Goal: Entertainment & Leisure: Browse casually

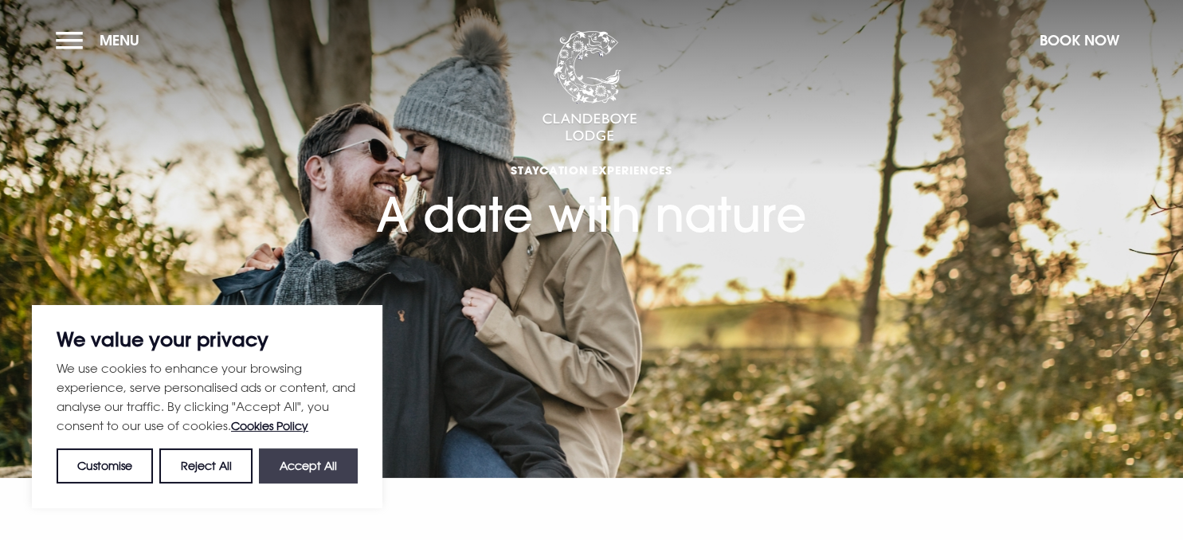
click at [308, 461] on button "Accept All" at bounding box center [308, 466] width 99 height 35
checkbox input "true"
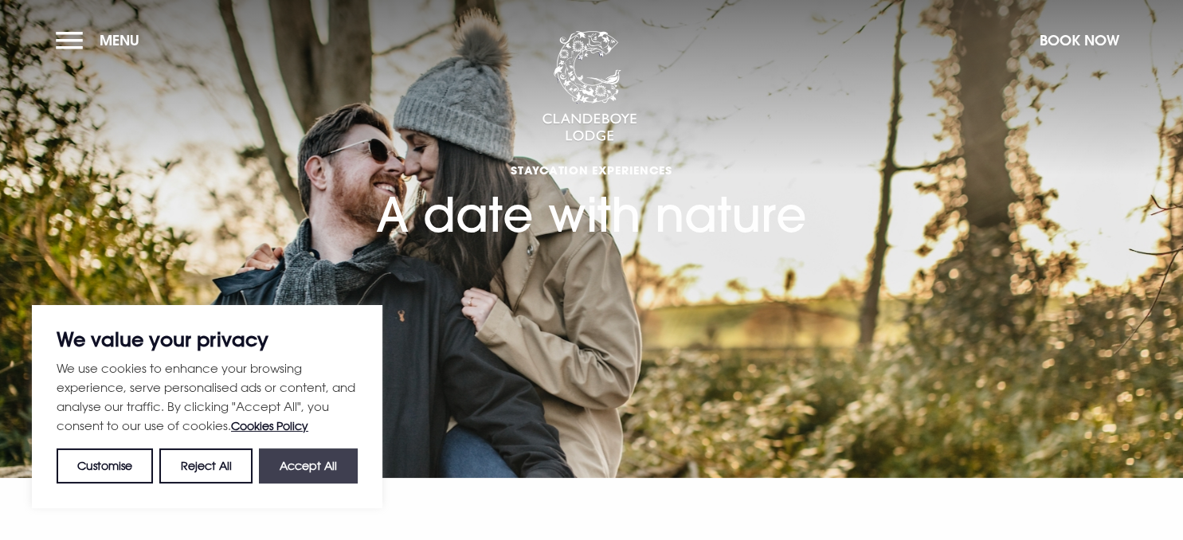
checkbox input "true"
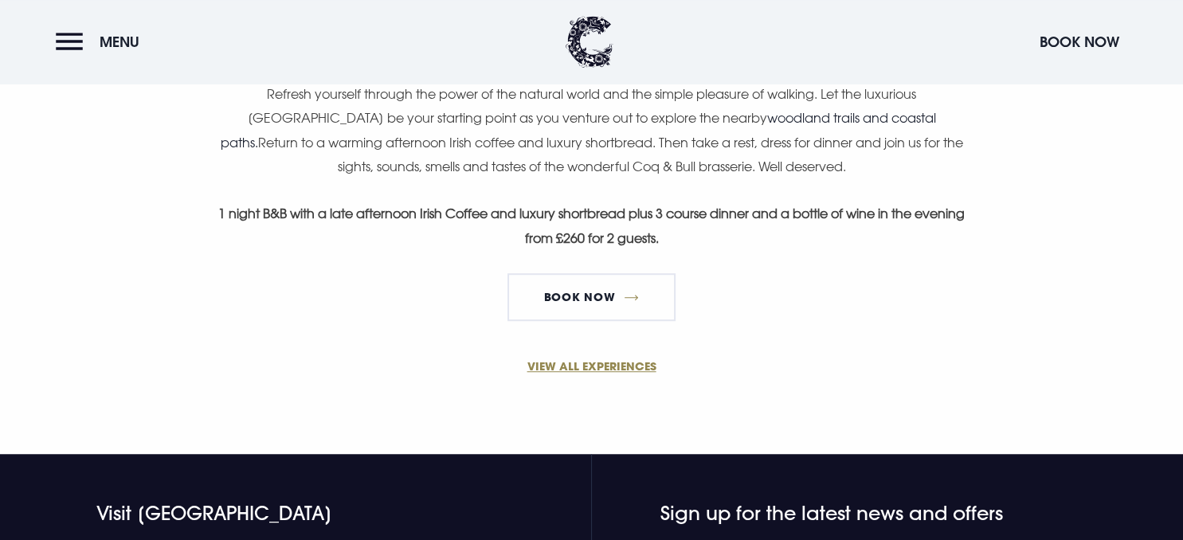
scroll to position [1093, 0]
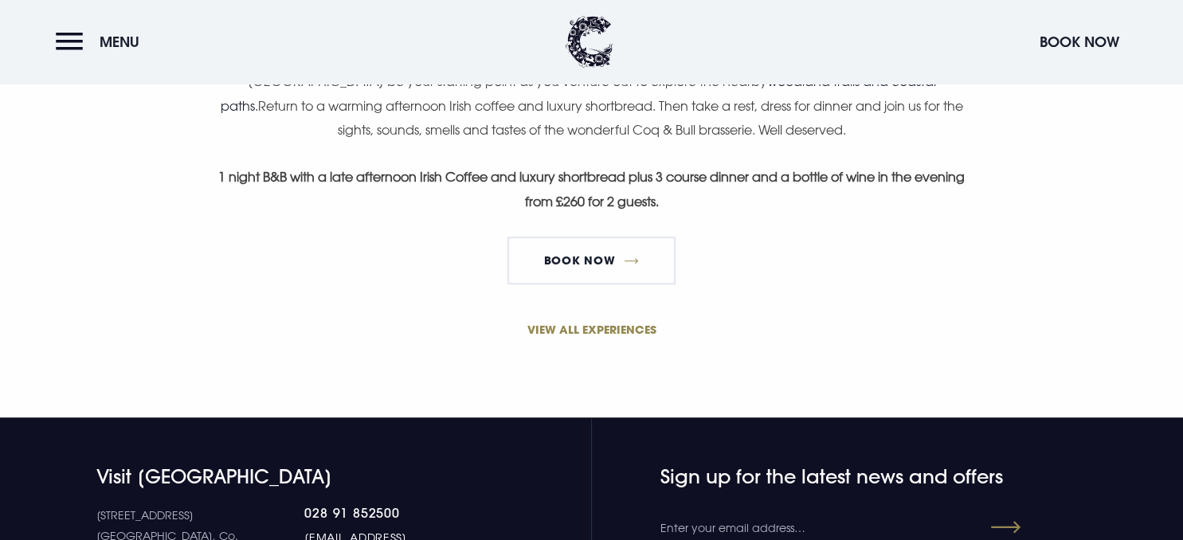
click at [587, 324] on link "VIEW ALL EXPERIENCES" at bounding box center [592, 329] width 759 height 17
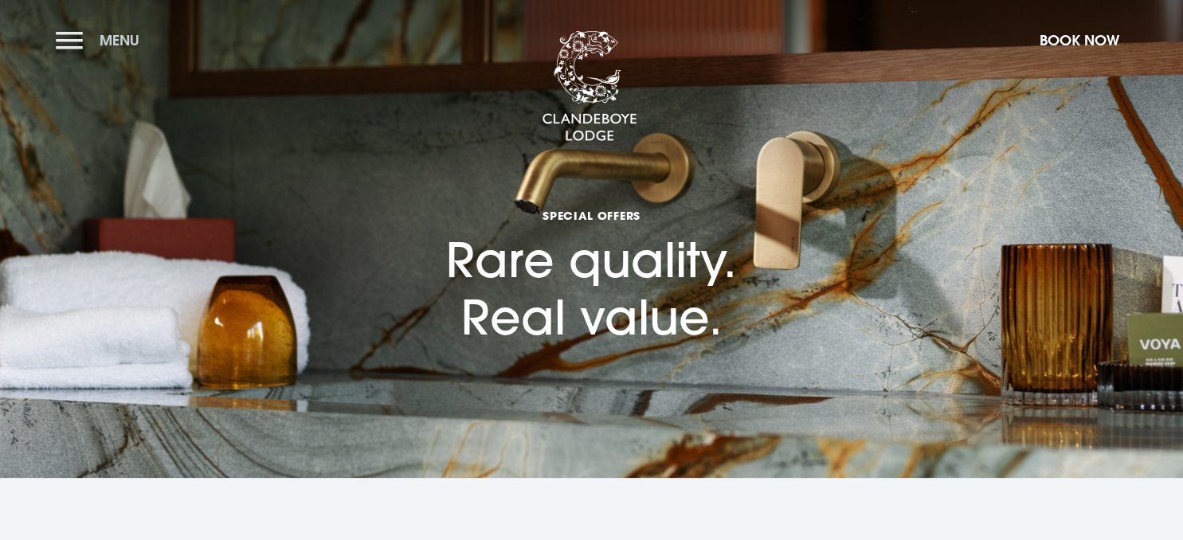
click at [104, 37] on span "Menu" at bounding box center [120, 40] width 40 height 18
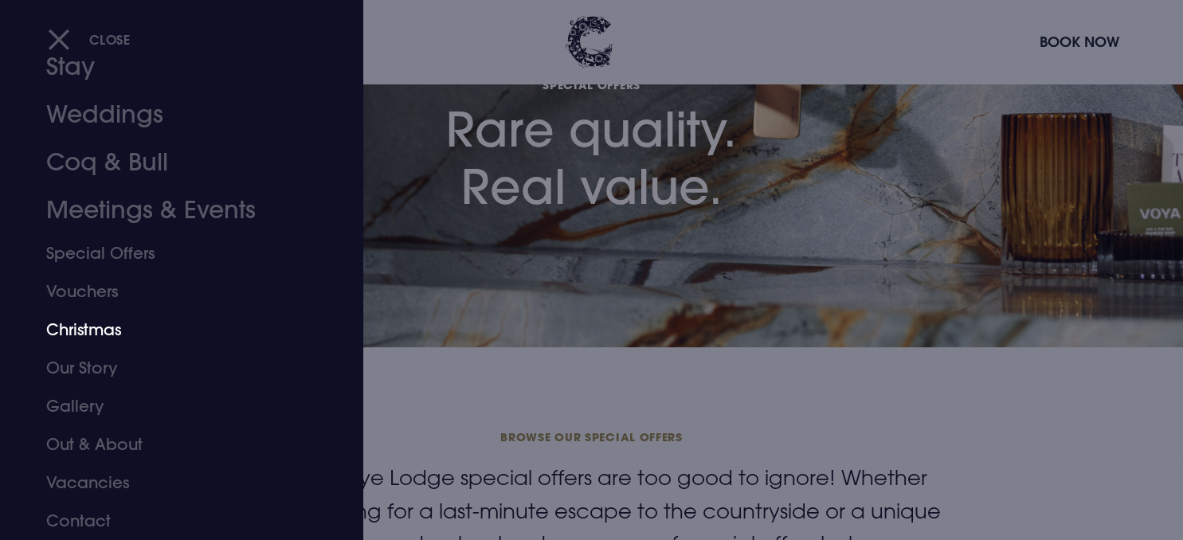
scroll to position [168, 0]
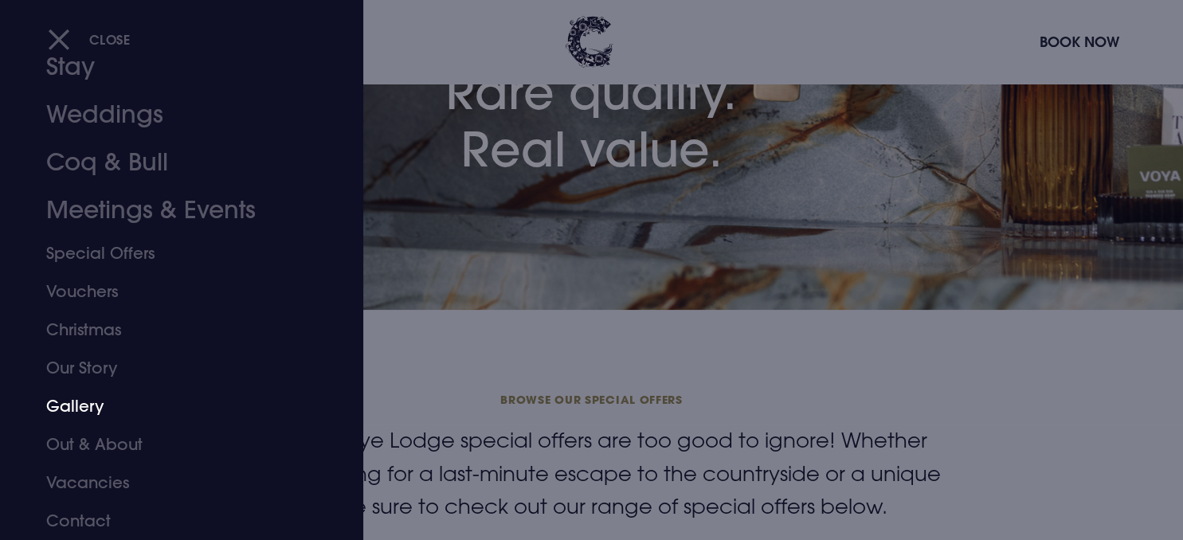
click at [81, 399] on link "Gallery" at bounding box center [172, 406] width 252 height 38
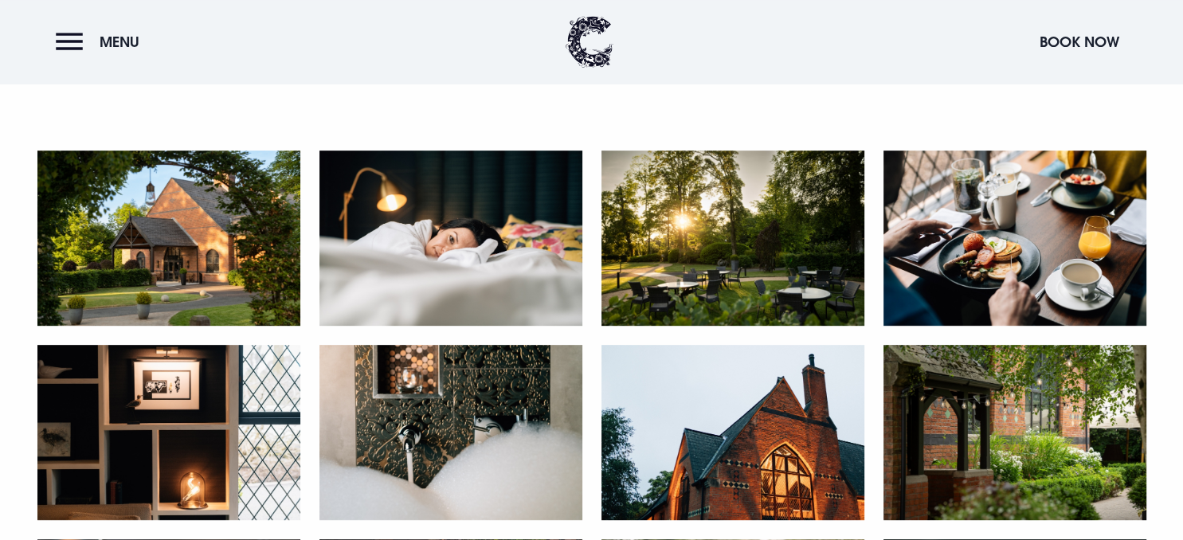
scroll to position [673, 0]
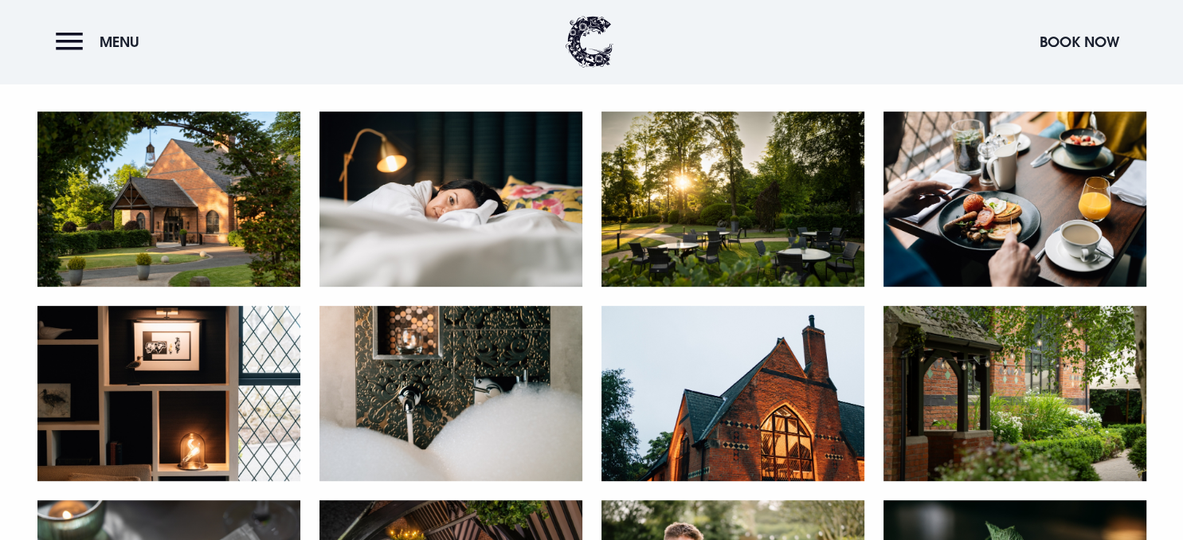
click at [170, 250] on img at bounding box center [168, 199] width 263 height 175
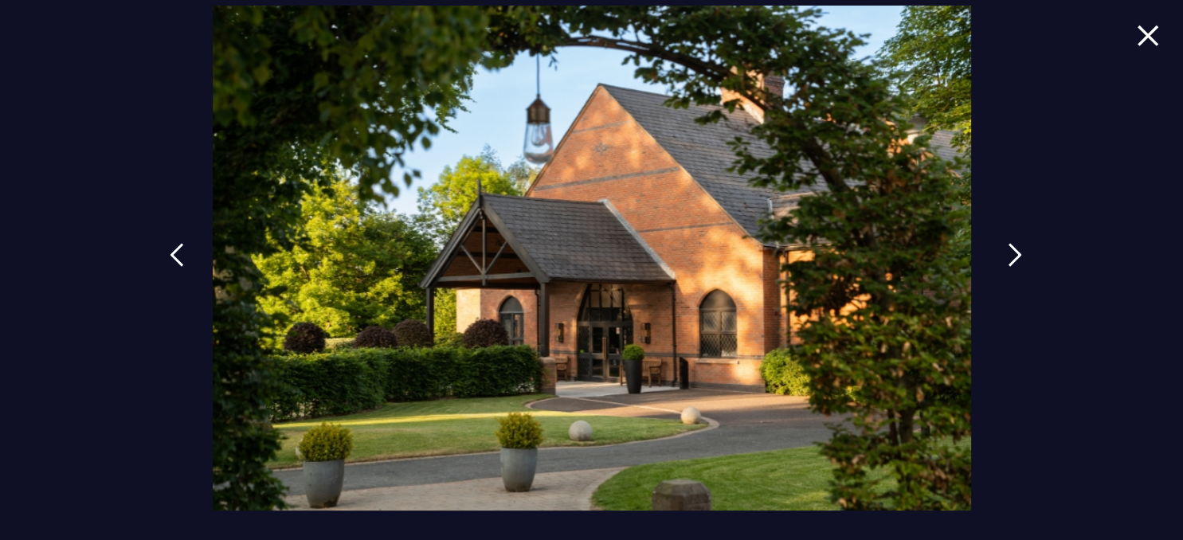
click at [1015, 249] on img at bounding box center [1015, 255] width 14 height 24
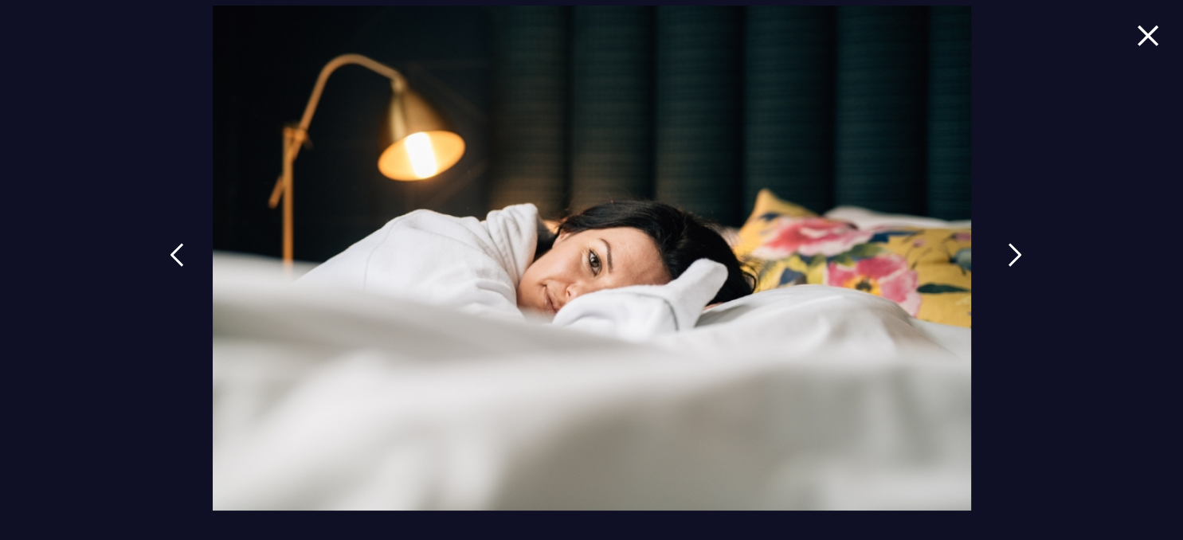
click at [1015, 249] on img at bounding box center [1015, 255] width 14 height 24
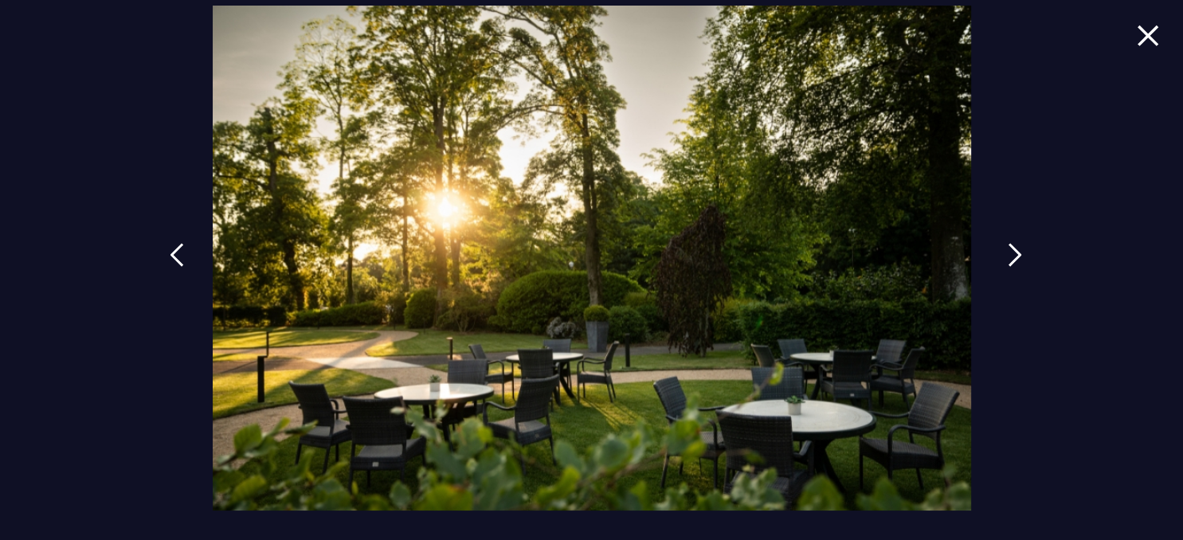
click at [1015, 249] on img at bounding box center [1015, 255] width 14 height 24
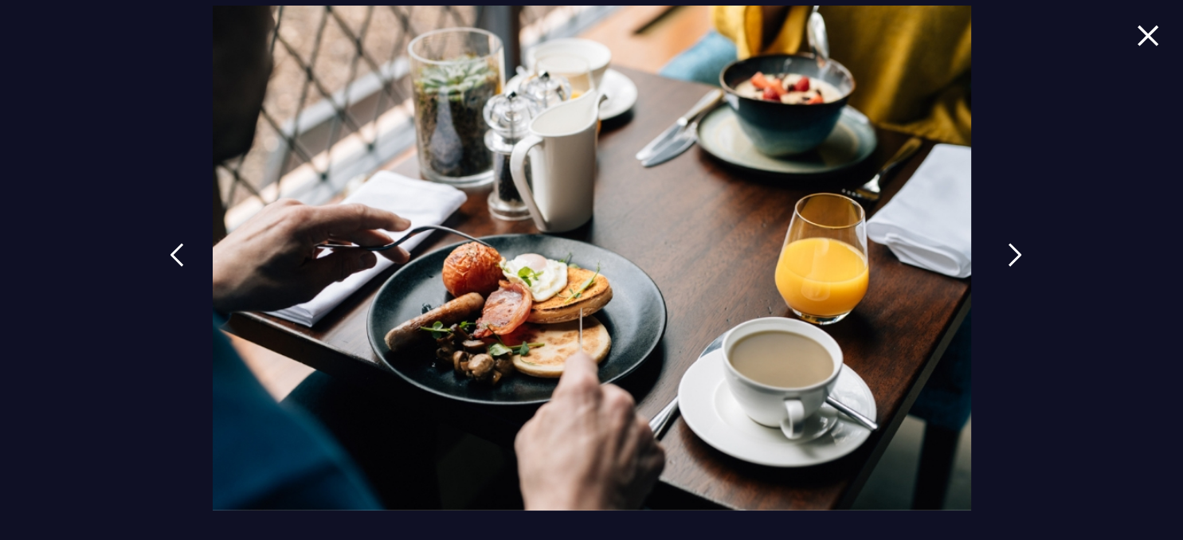
click at [1015, 249] on img at bounding box center [1015, 255] width 14 height 24
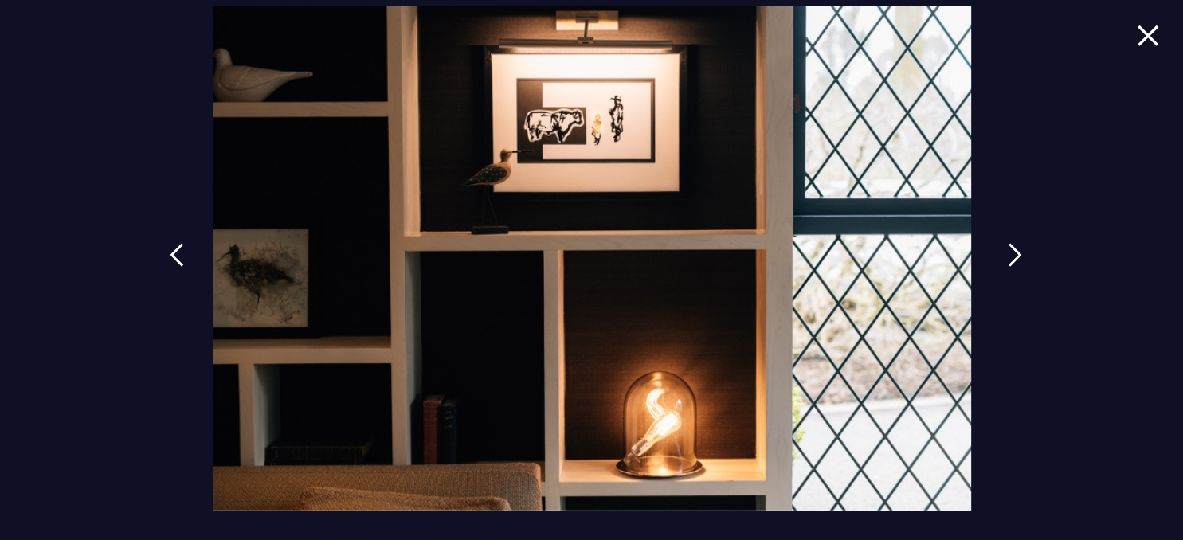
click at [1015, 249] on img at bounding box center [1015, 255] width 14 height 24
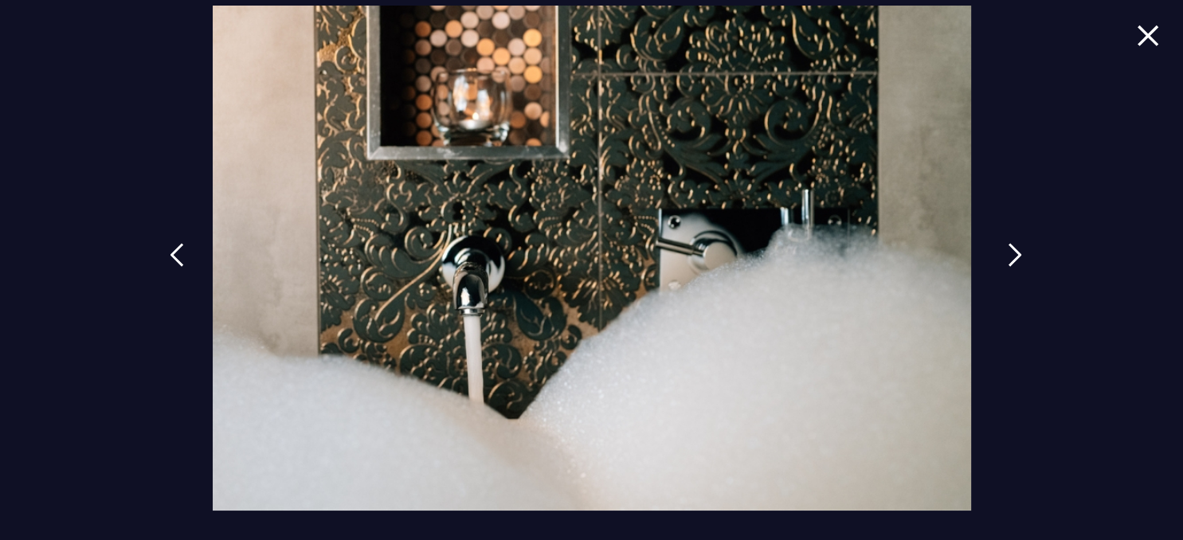
click at [1014, 249] on img at bounding box center [1015, 255] width 14 height 24
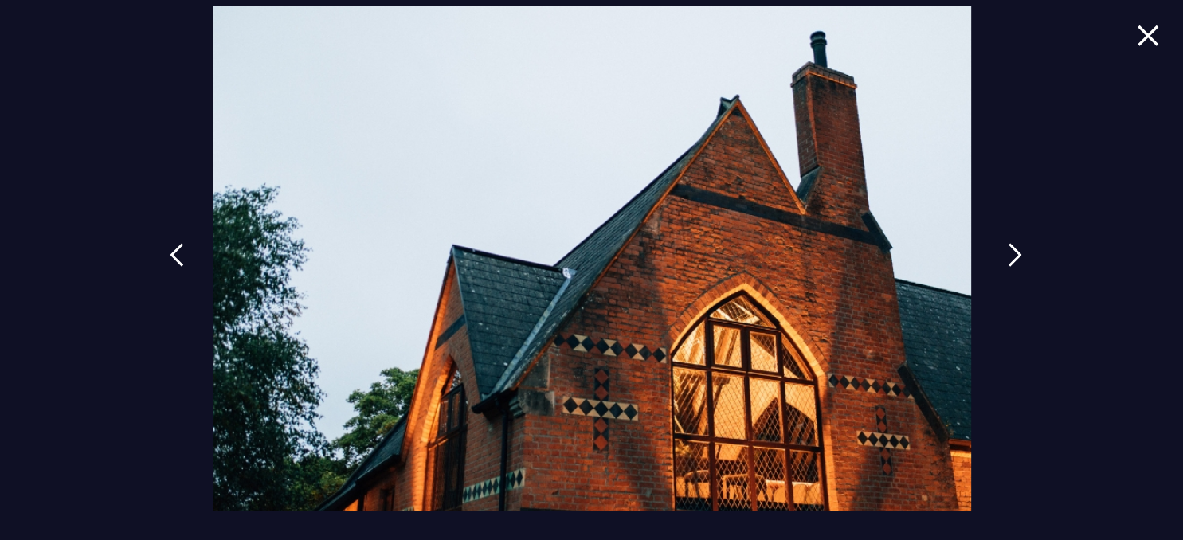
click at [1013, 249] on img at bounding box center [1015, 255] width 14 height 24
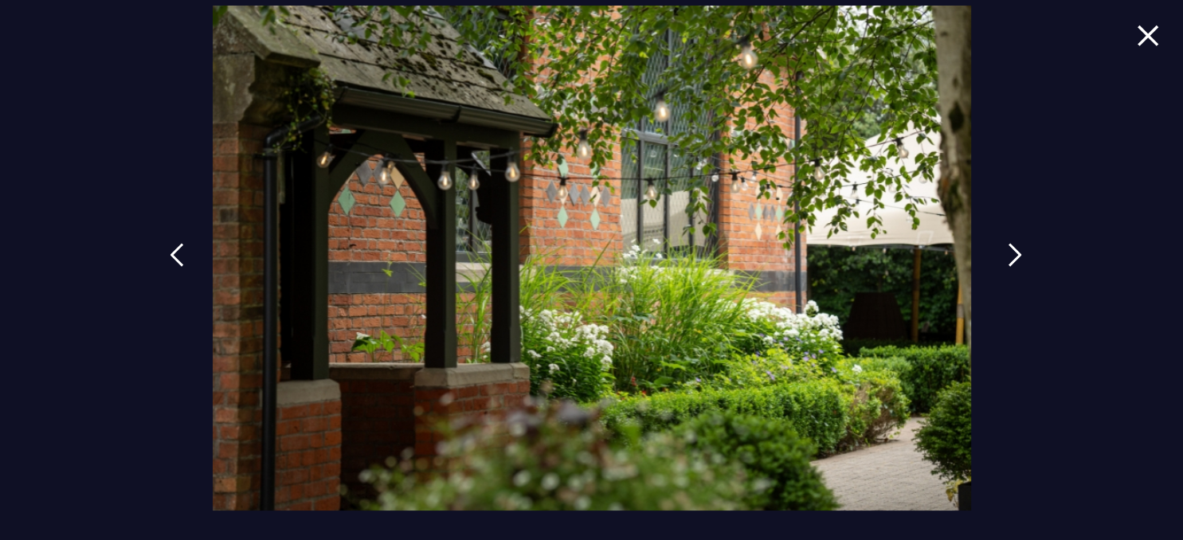
click at [1013, 249] on img at bounding box center [1015, 255] width 14 height 24
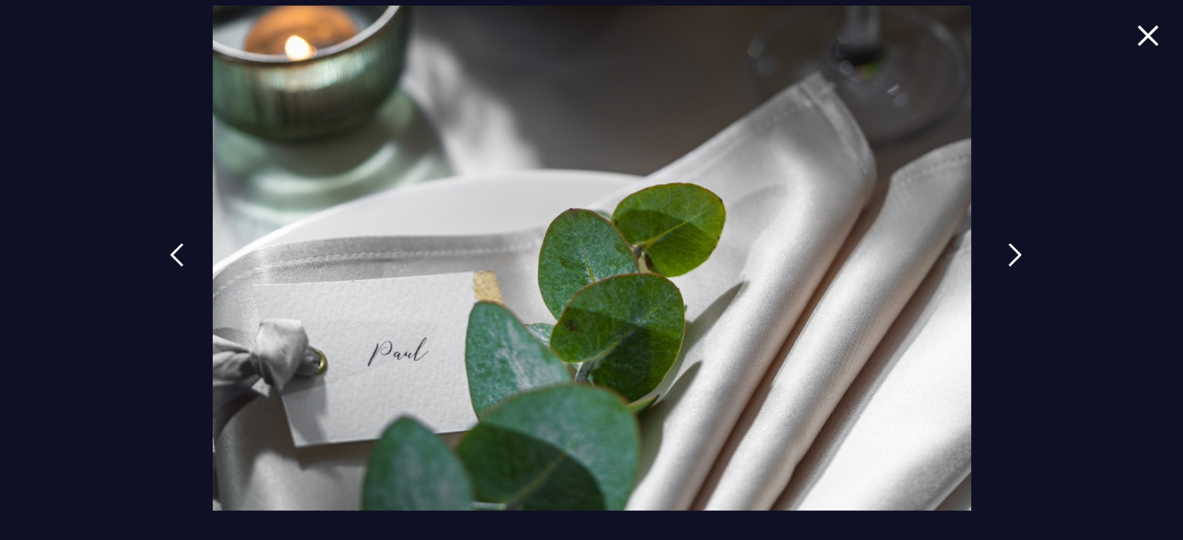
click at [1006, 257] on link at bounding box center [1015, 266] width 40 height 73
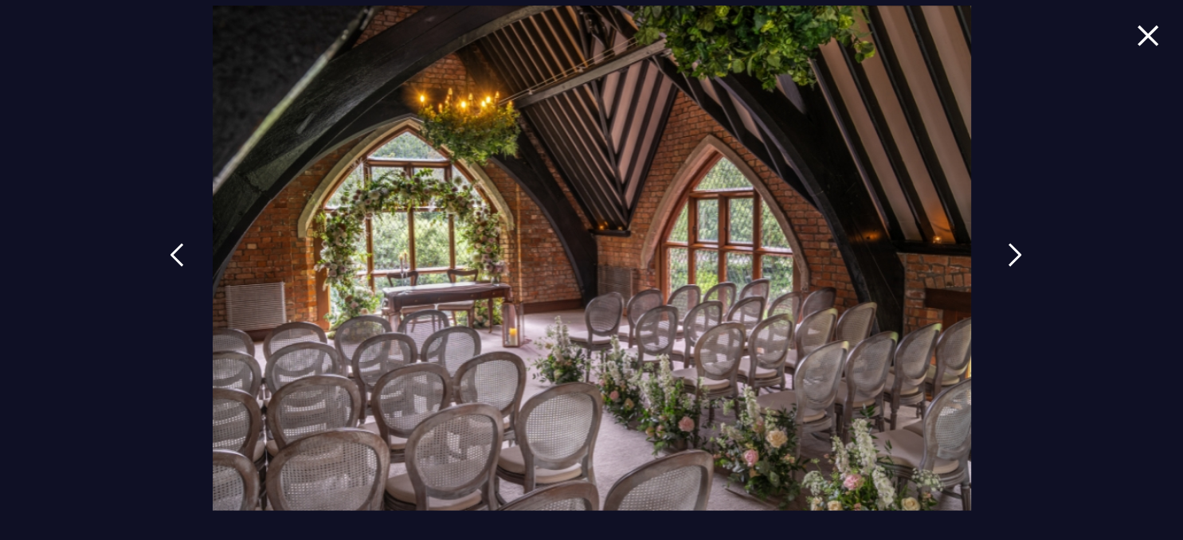
click at [1006, 257] on link at bounding box center [1015, 266] width 40 height 73
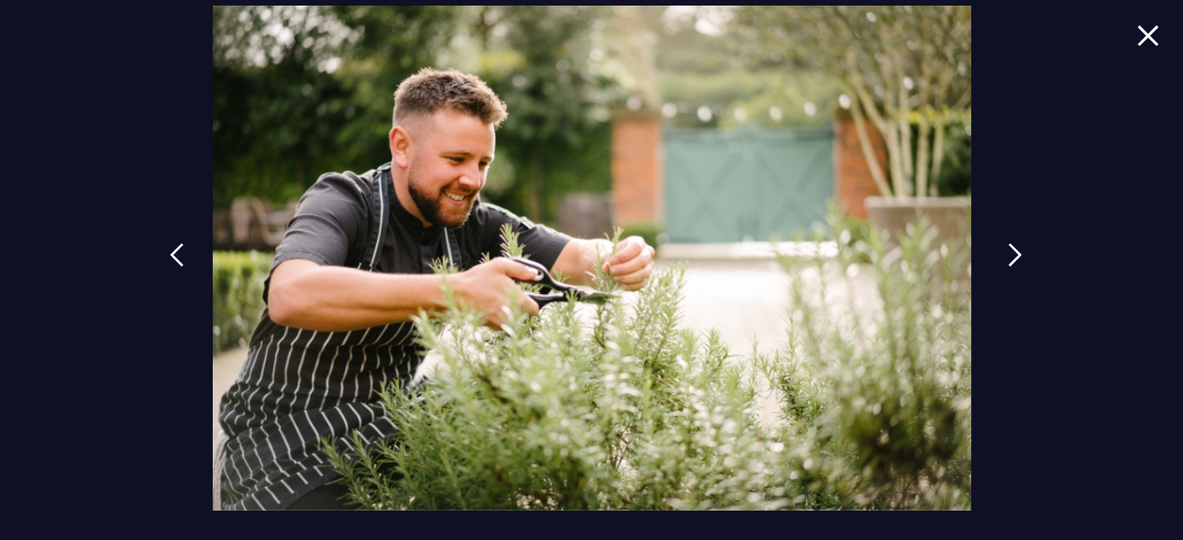
click at [1007, 257] on link at bounding box center [1015, 266] width 40 height 73
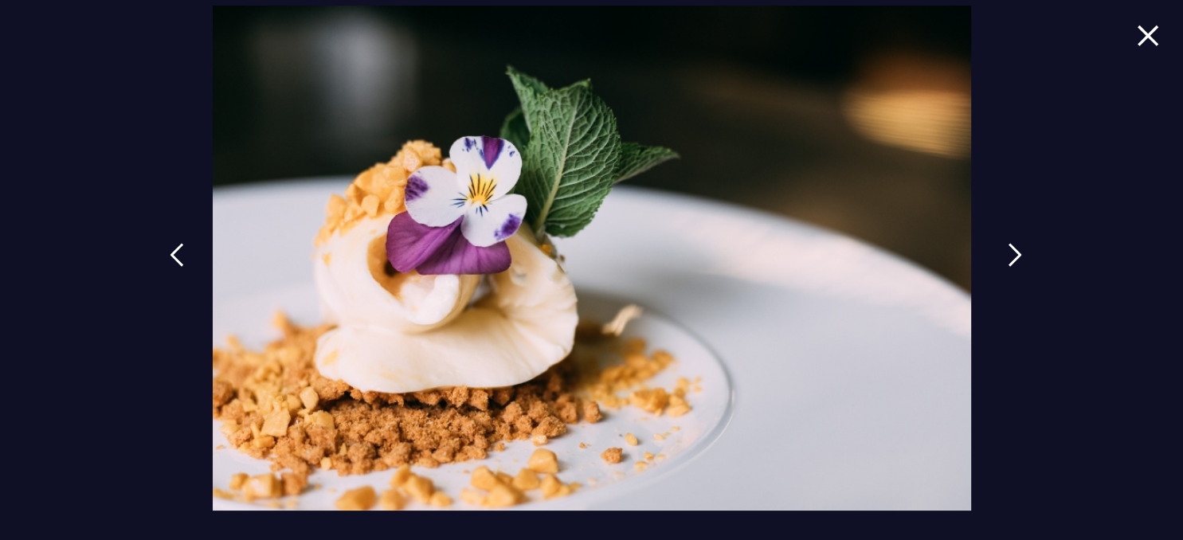
click at [1012, 249] on img at bounding box center [1015, 255] width 14 height 24
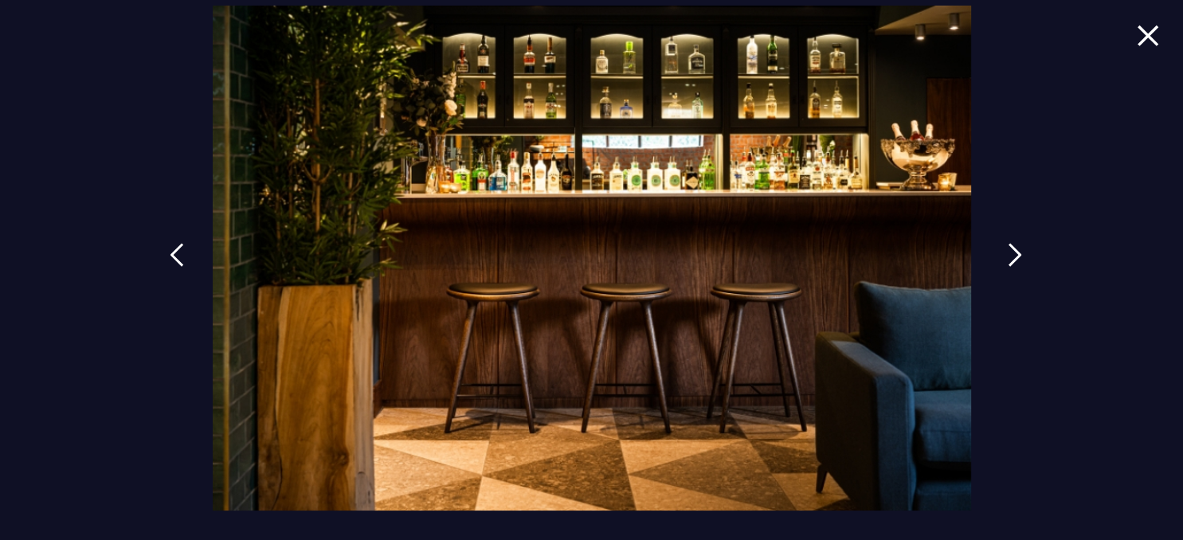
click at [1012, 249] on img at bounding box center [1015, 255] width 14 height 24
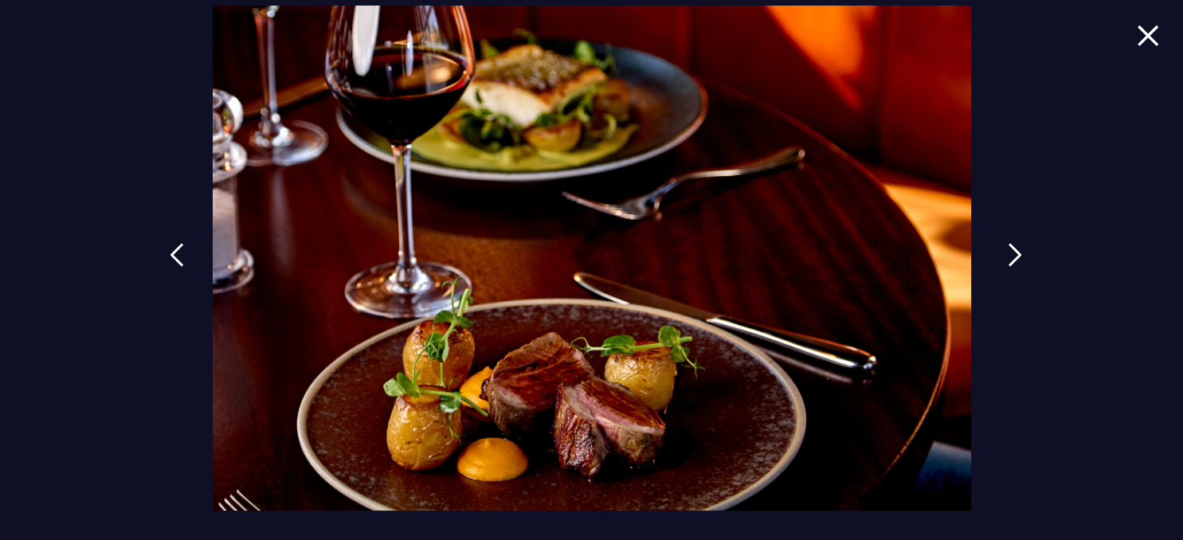
click at [1012, 249] on img at bounding box center [1015, 255] width 14 height 24
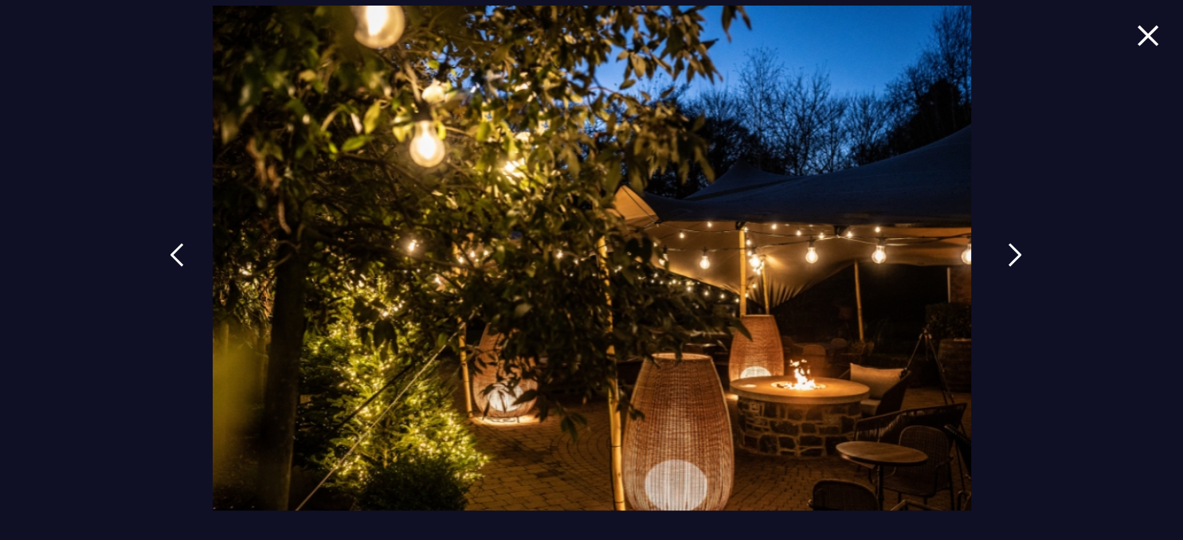
click at [1012, 249] on img at bounding box center [1015, 255] width 14 height 24
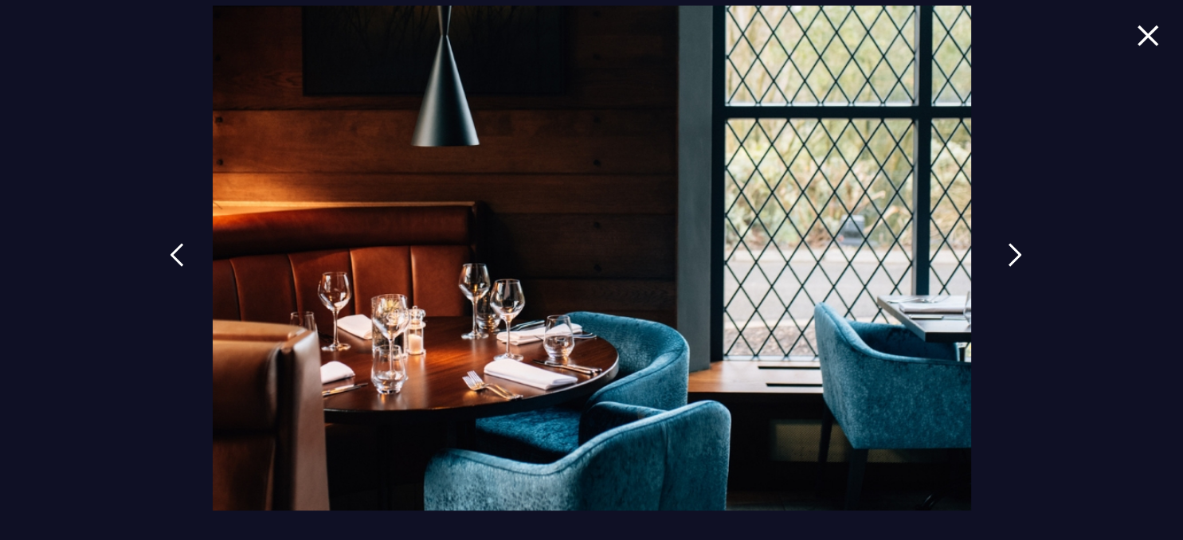
click at [1012, 249] on img at bounding box center [1015, 255] width 14 height 24
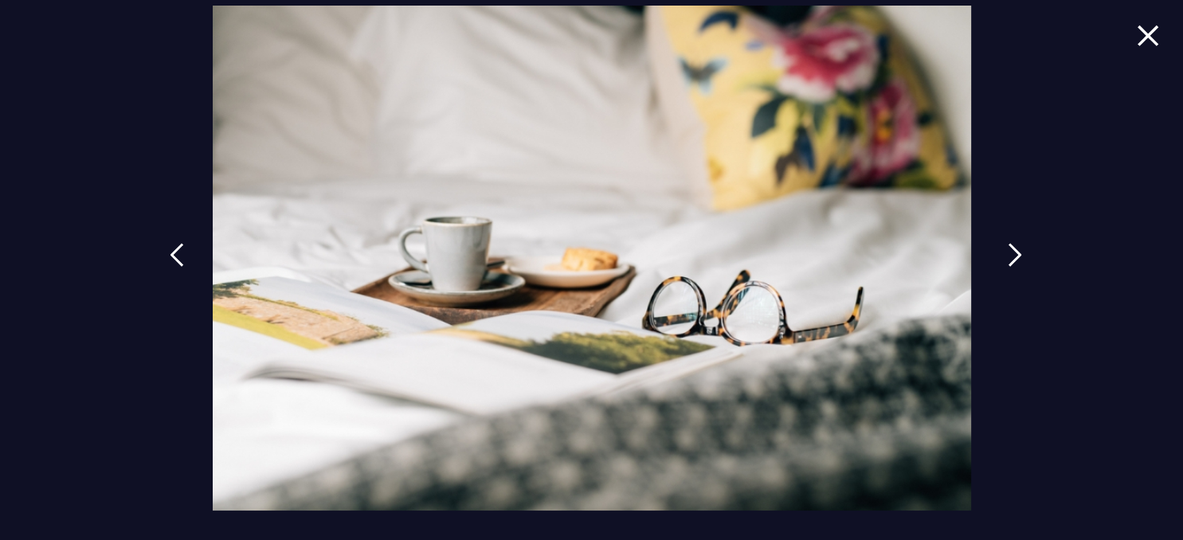
click at [1012, 249] on img at bounding box center [1015, 255] width 14 height 24
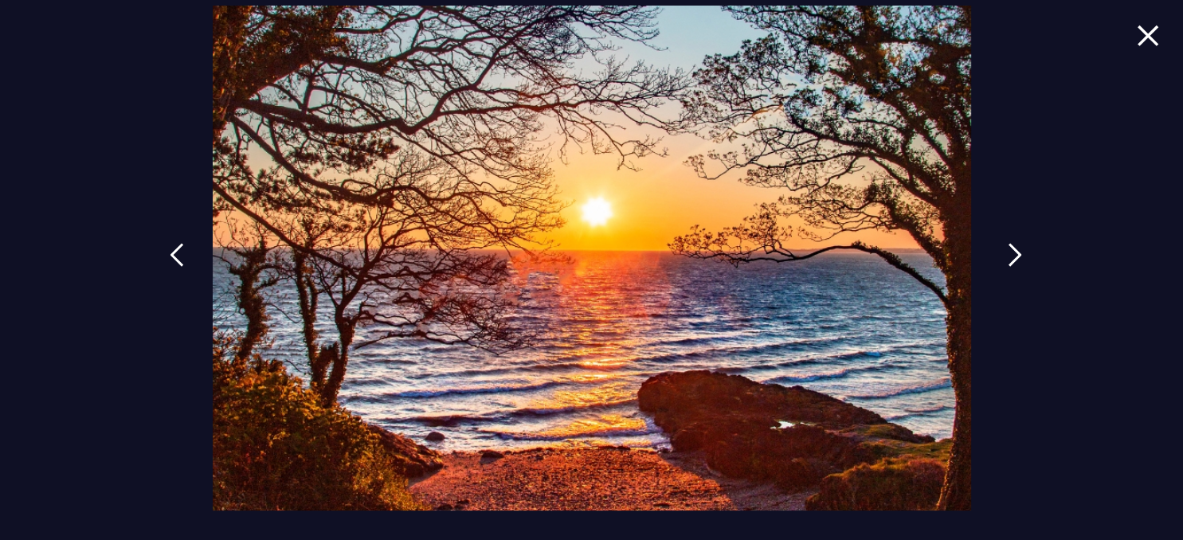
click at [1012, 249] on img at bounding box center [1015, 255] width 14 height 24
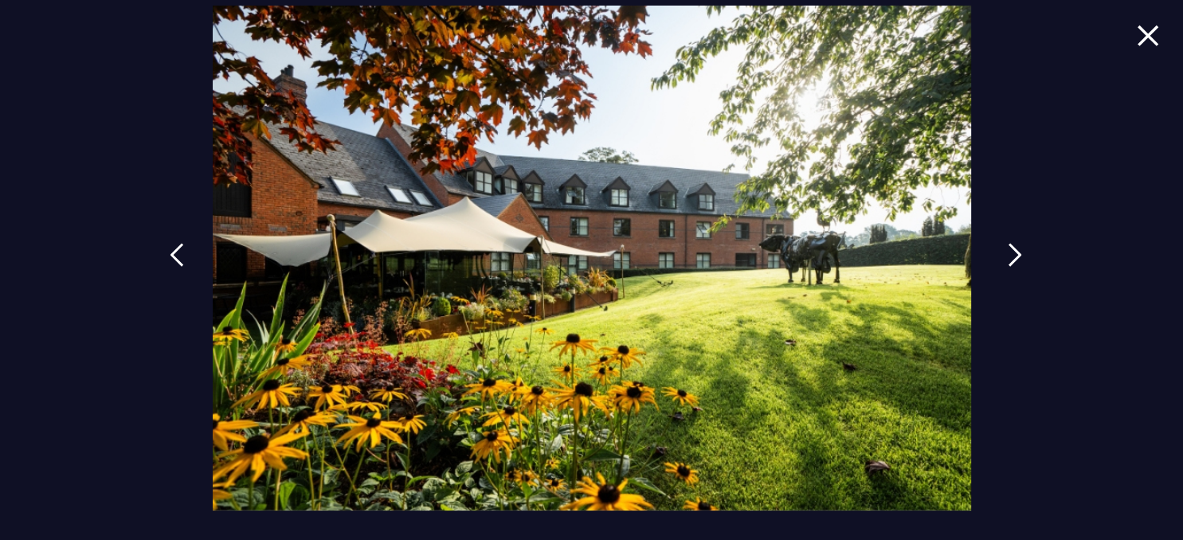
click at [1012, 249] on img at bounding box center [1015, 255] width 14 height 24
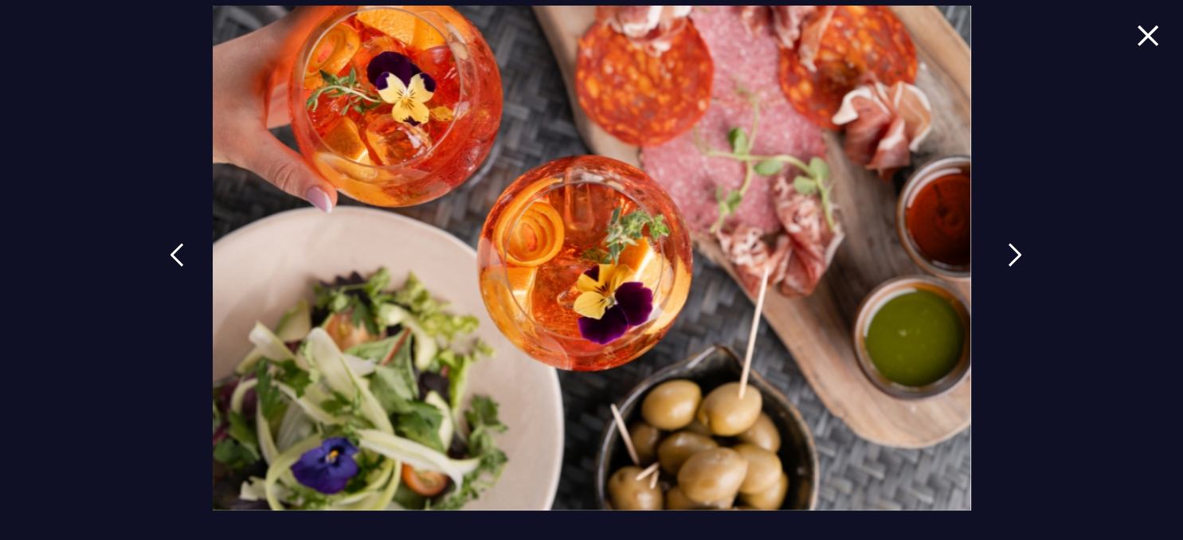
click at [1012, 249] on img at bounding box center [1015, 255] width 14 height 24
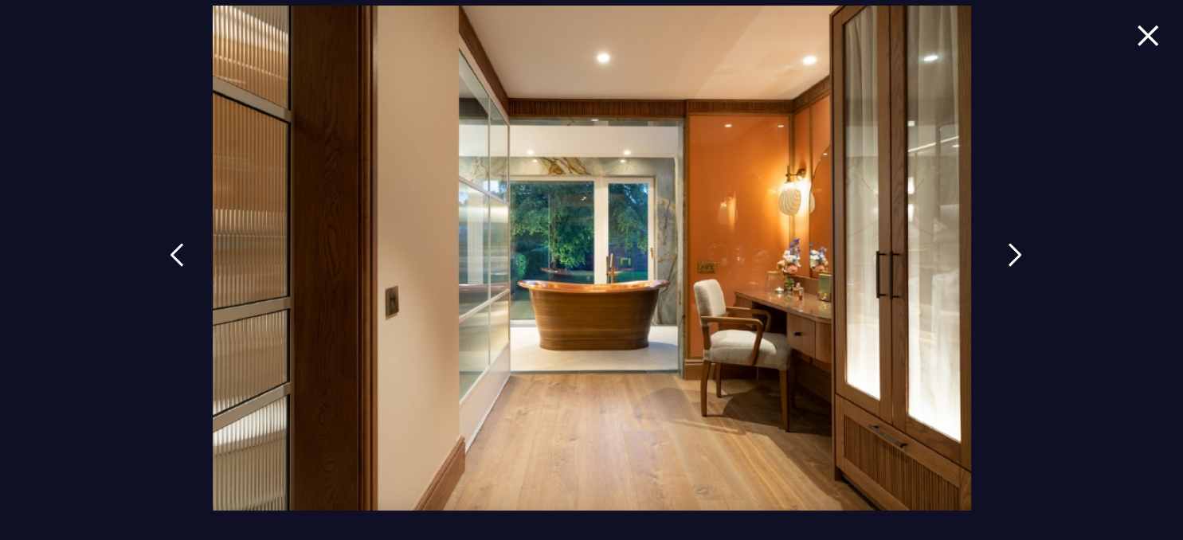
click at [1012, 248] on img at bounding box center [1015, 255] width 14 height 24
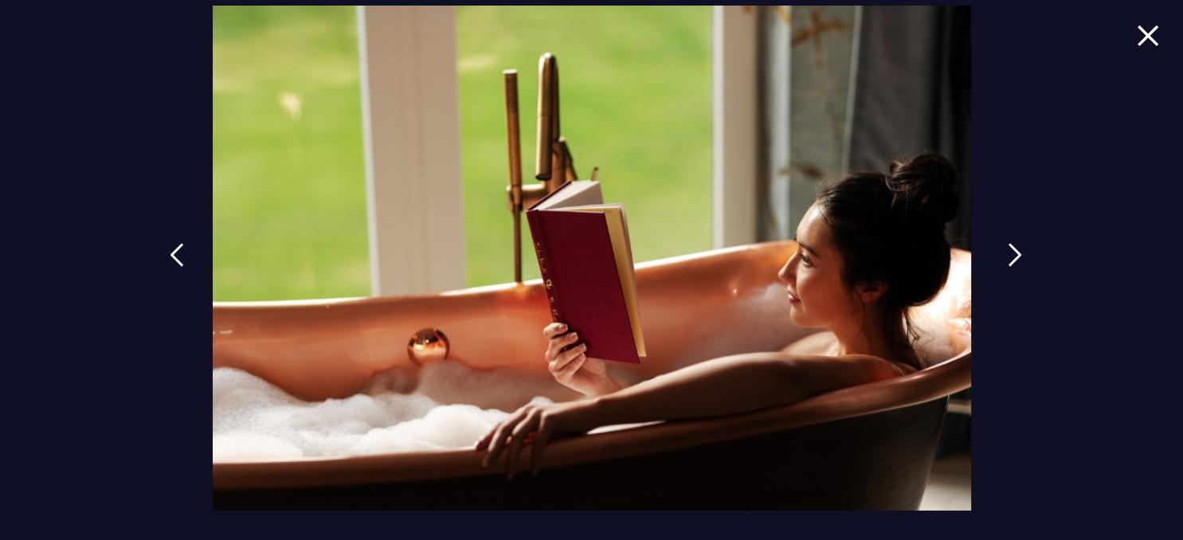
click at [1012, 248] on img at bounding box center [1015, 255] width 14 height 24
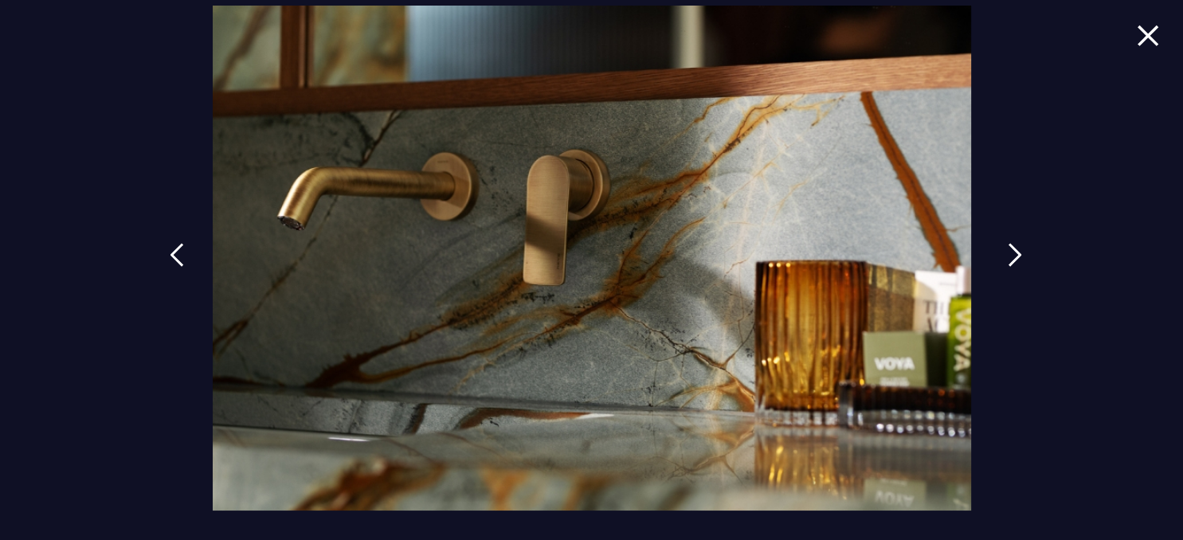
click at [1012, 248] on img at bounding box center [1015, 255] width 14 height 24
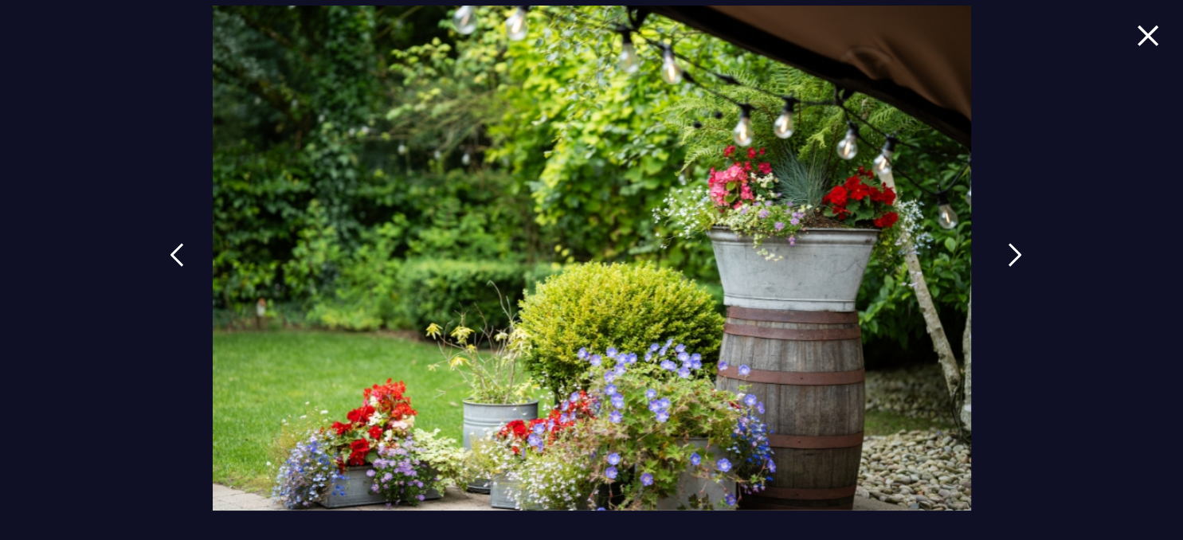
click at [1012, 248] on img at bounding box center [1015, 255] width 14 height 24
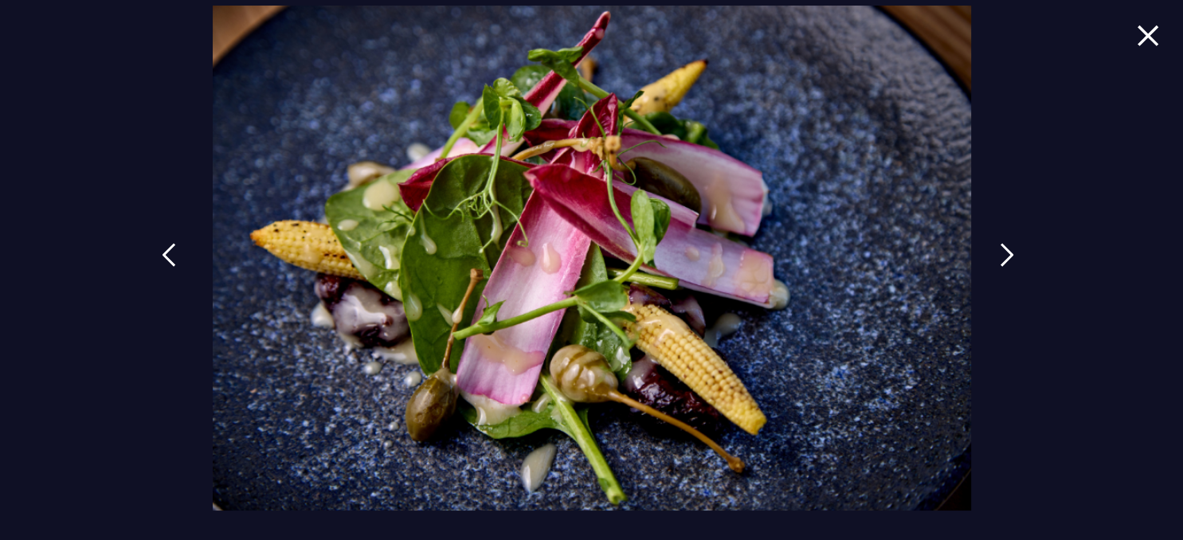
click at [168, 257] on img at bounding box center [169, 255] width 14 height 24
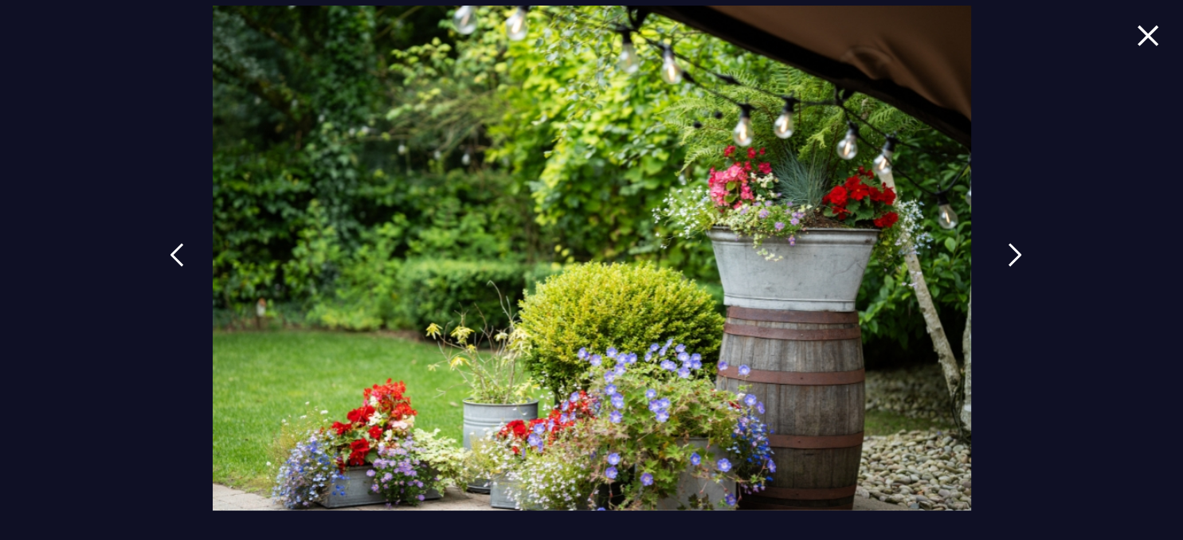
click at [1018, 251] on img at bounding box center [1015, 255] width 14 height 24
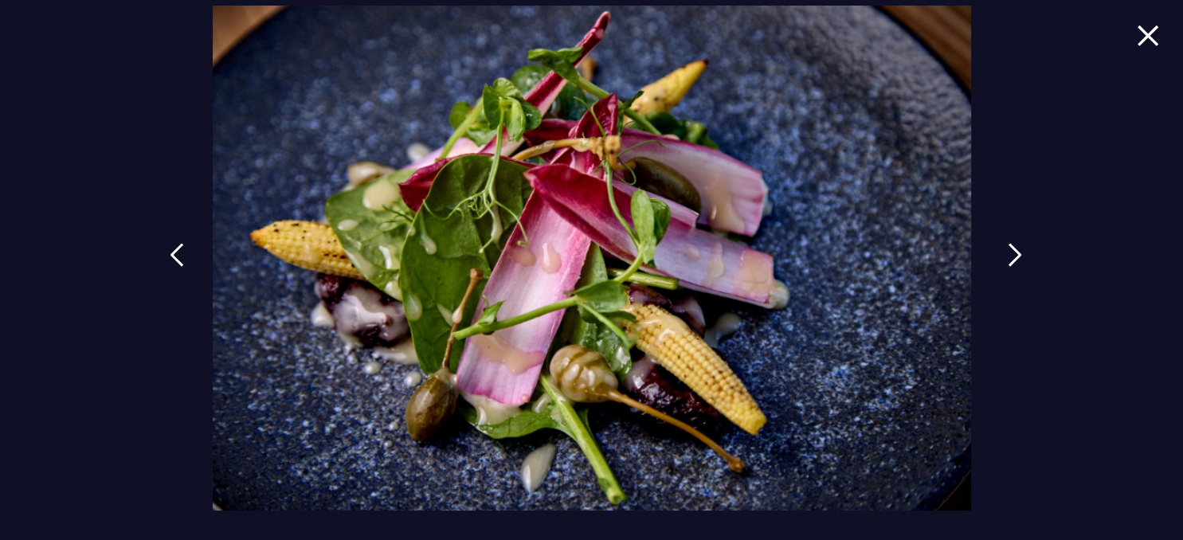
click at [1016, 253] on img at bounding box center [1015, 255] width 14 height 24
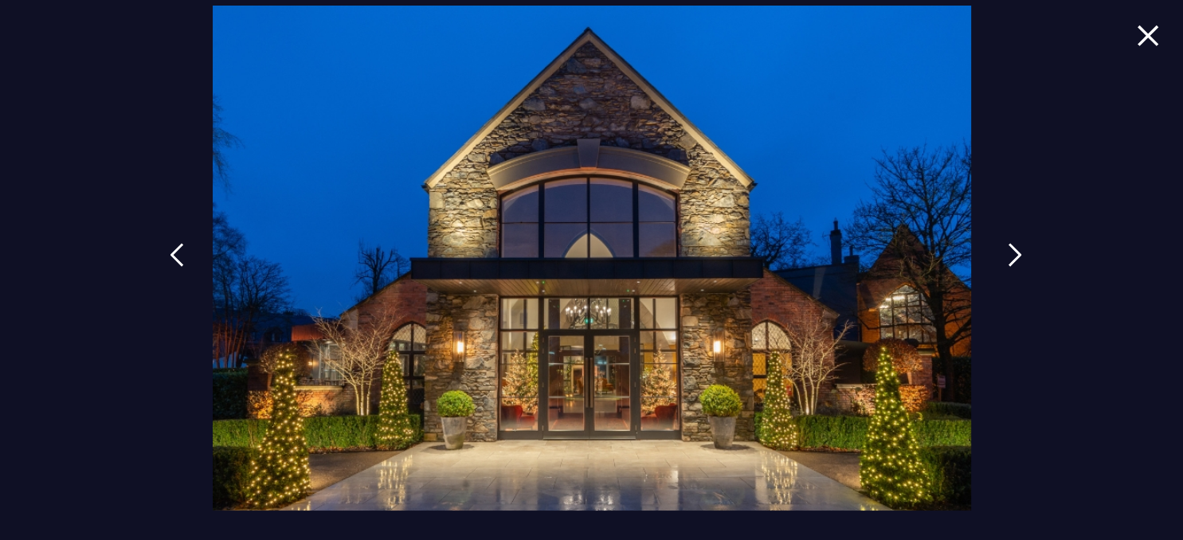
click at [1016, 253] on img at bounding box center [1015, 255] width 14 height 24
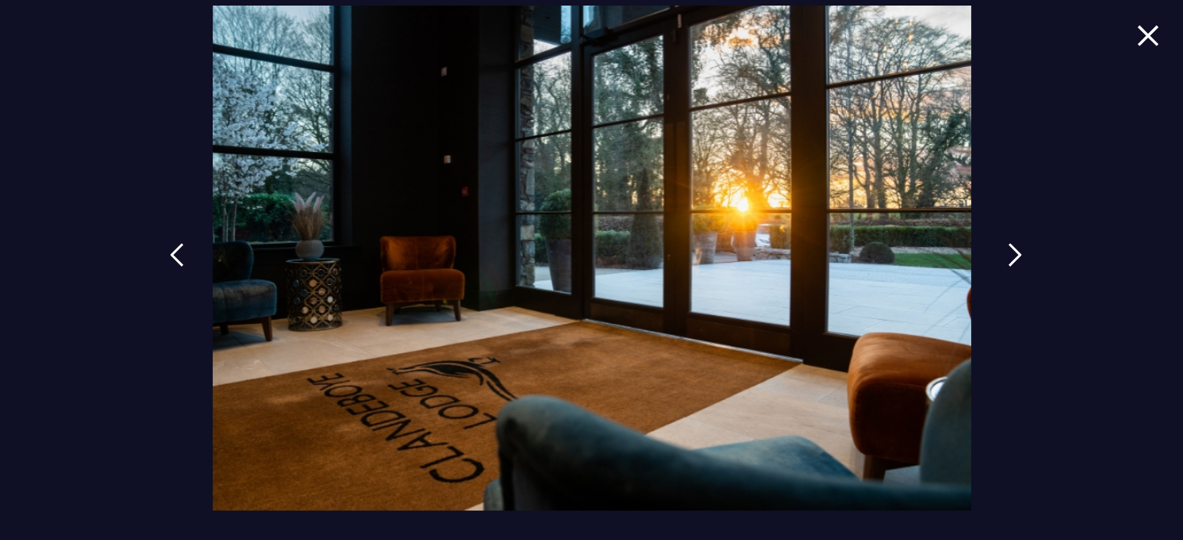
click at [1016, 253] on img at bounding box center [1015, 255] width 14 height 24
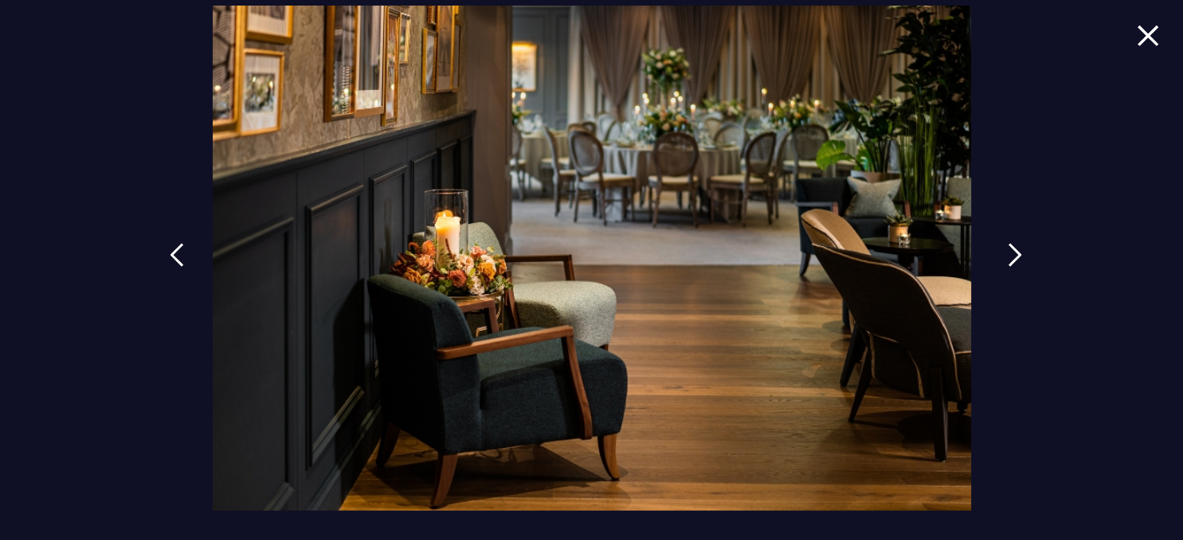
click at [1015, 253] on img at bounding box center [1015, 255] width 14 height 24
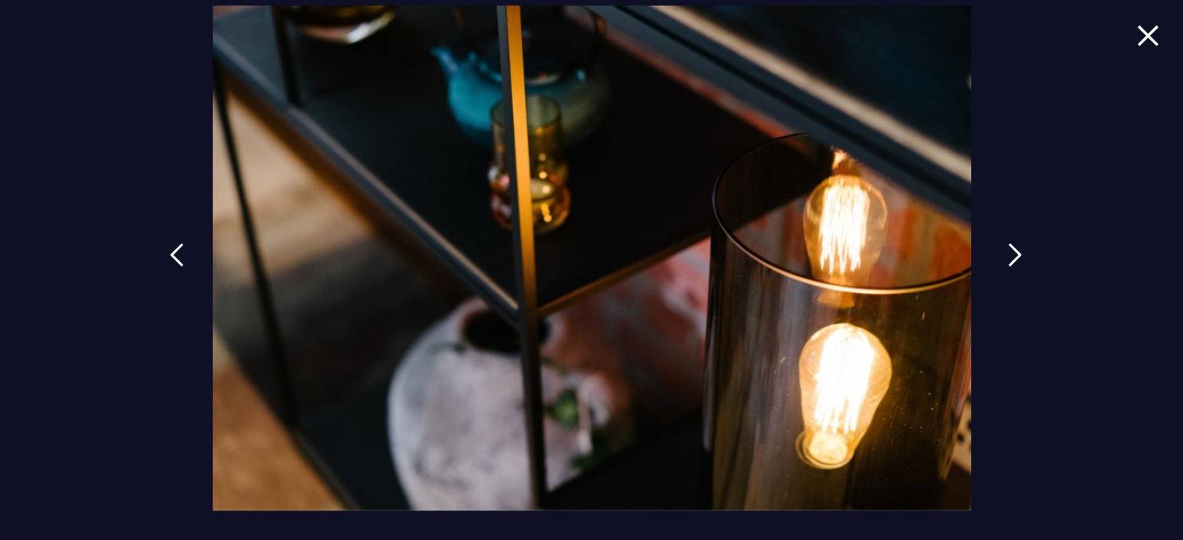
click at [1015, 253] on img at bounding box center [1015, 255] width 14 height 24
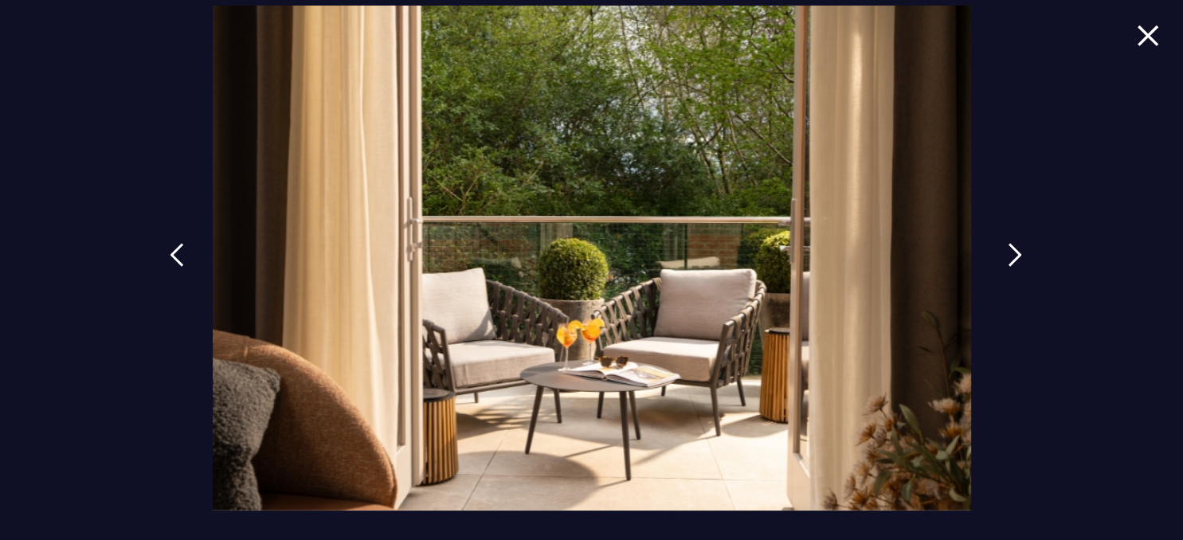
click at [1015, 253] on img at bounding box center [1015, 255] width 14 height 24
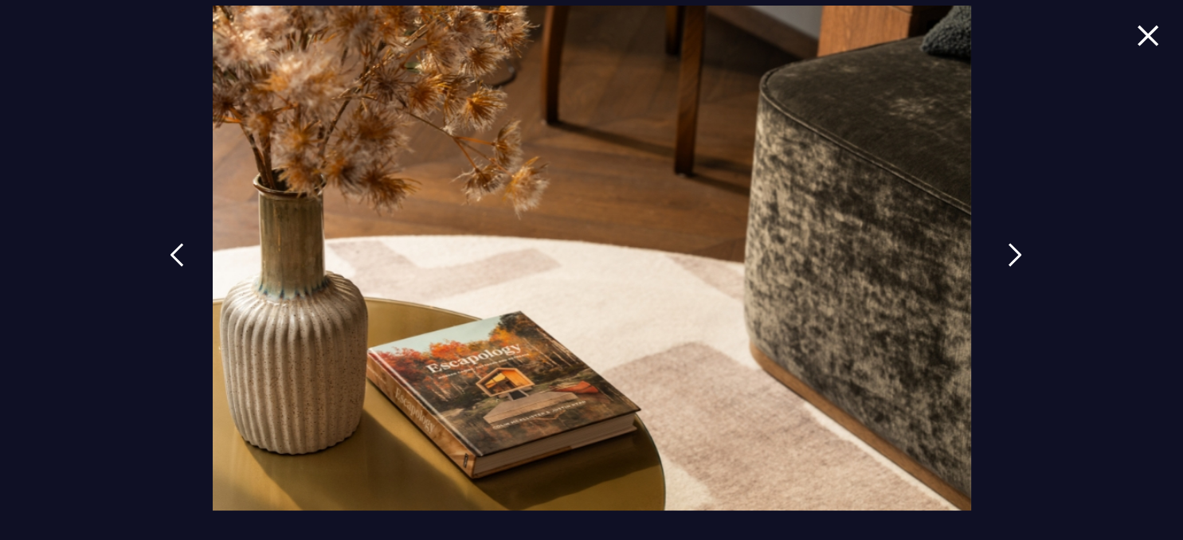
click at [1015, 253] on img at bounding box center [1015, 255] width 14 height 24
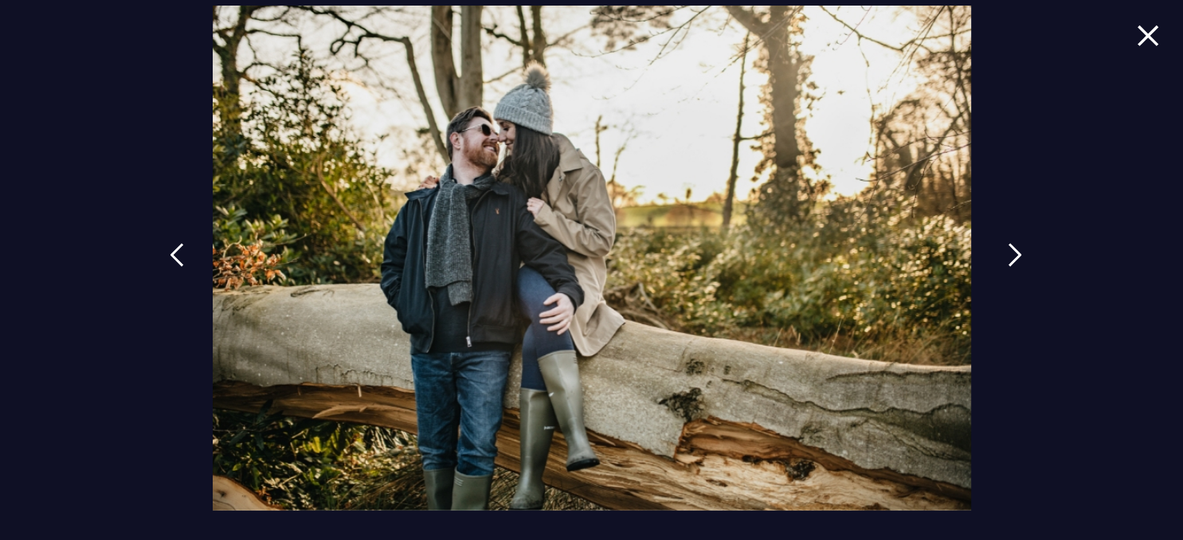
click at [1015, 253] on img at bounding box center [1015, 255] width 14 height 24
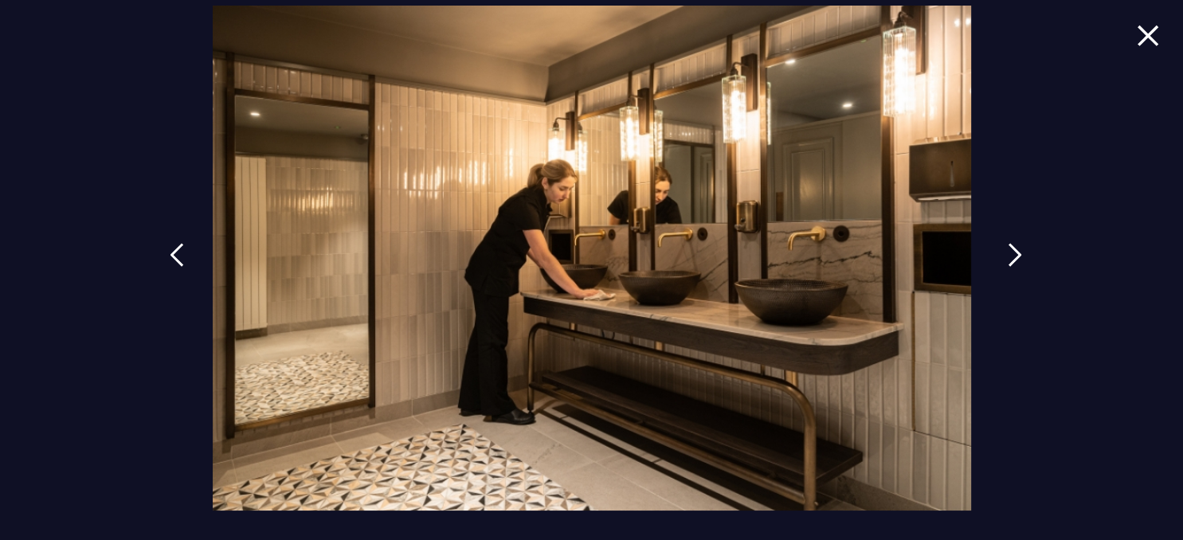
click at [1015, 253] on img at bounding box center [1015, 255] width 14 height 24
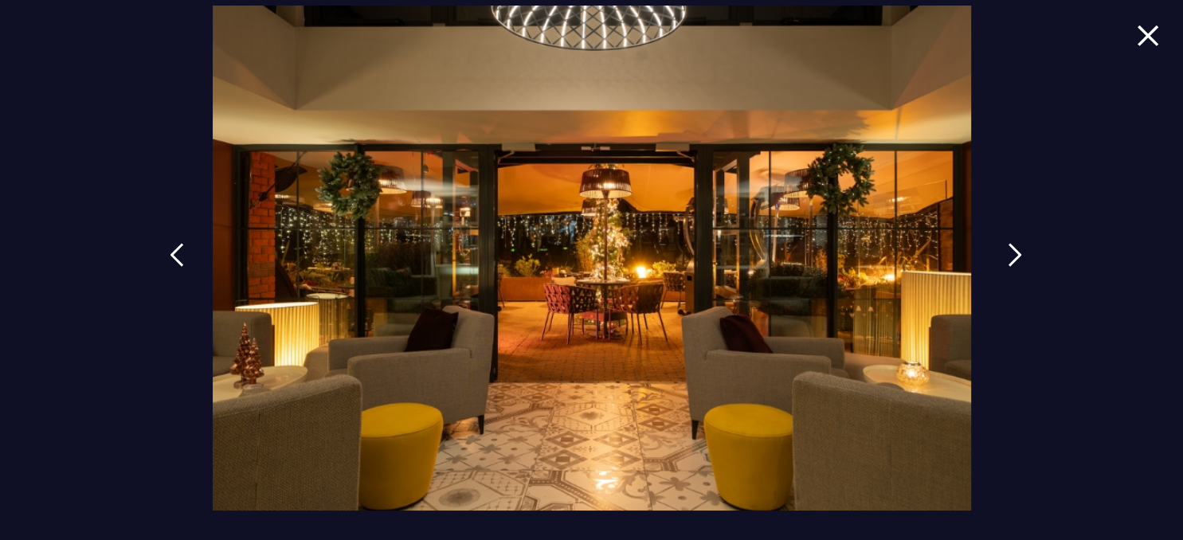
click at [1014, 252] on img at bounding box center [1015, 255] width 14 height 24
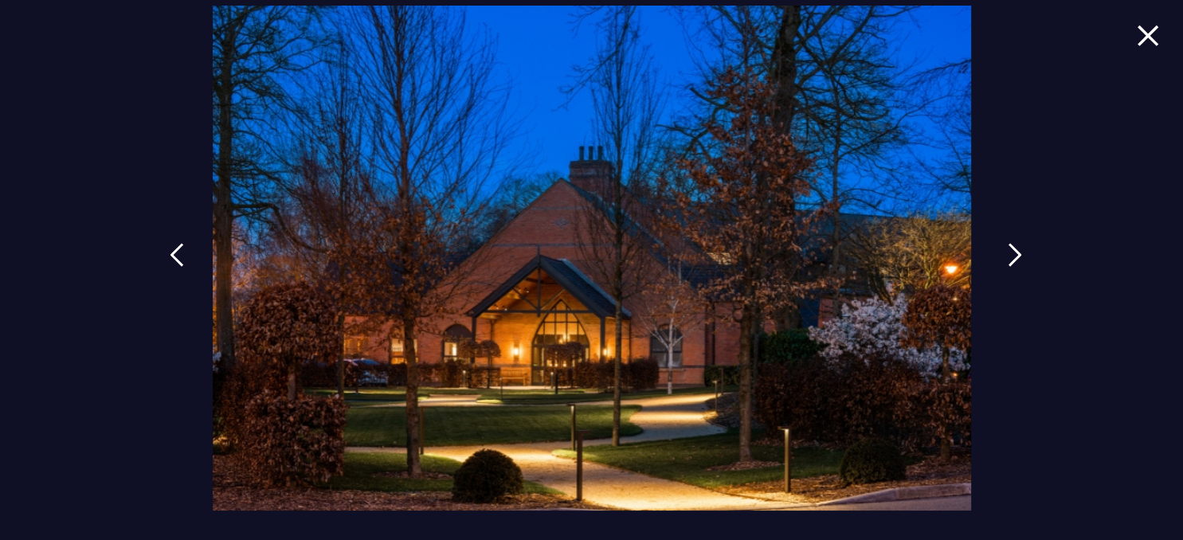
click at [1014, 252] on img at bounding box center [1015, 255] width 14 height 24
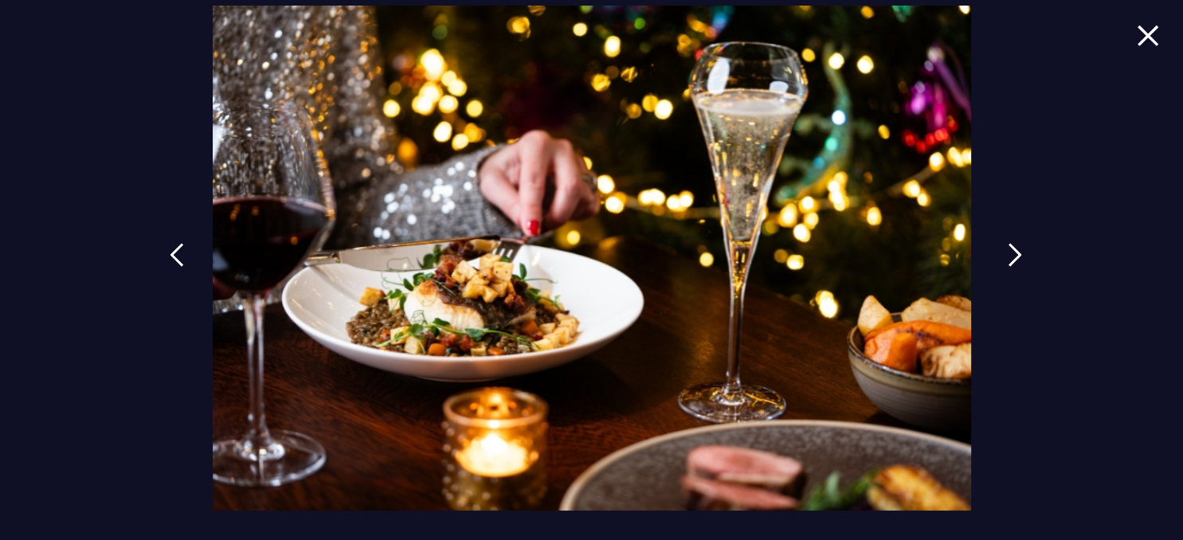
click at [1014, 252] on img at bounding box center [1015, 255] width 14 height 24
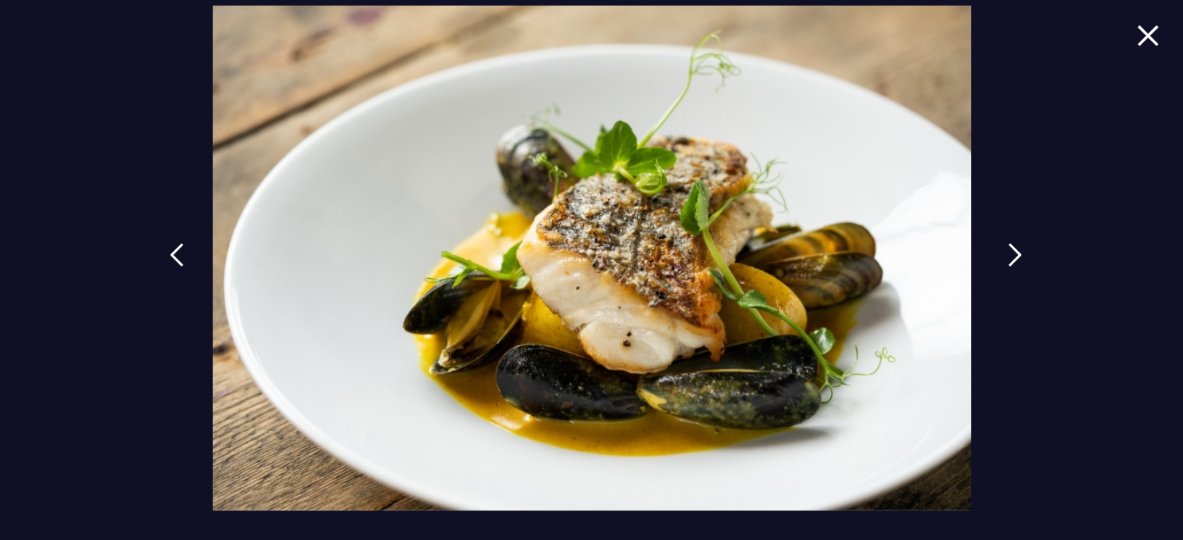
click at [1014, 252] on img at bounding box center [1015, 255] width 14 height 24
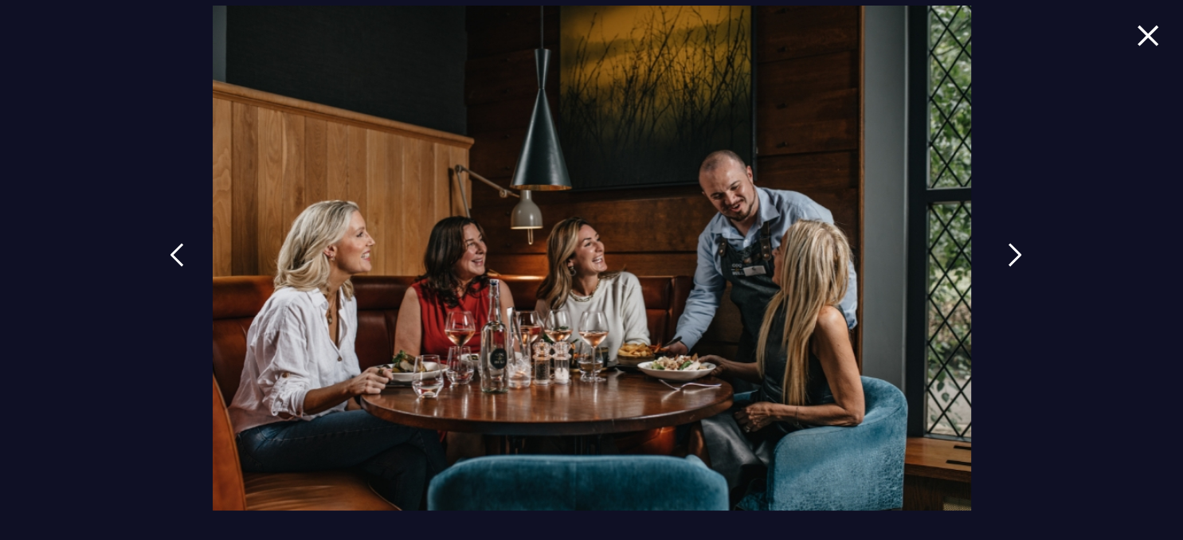
click at [1014, 252] on img at bounding box center [1015, 255] width 14 height 24
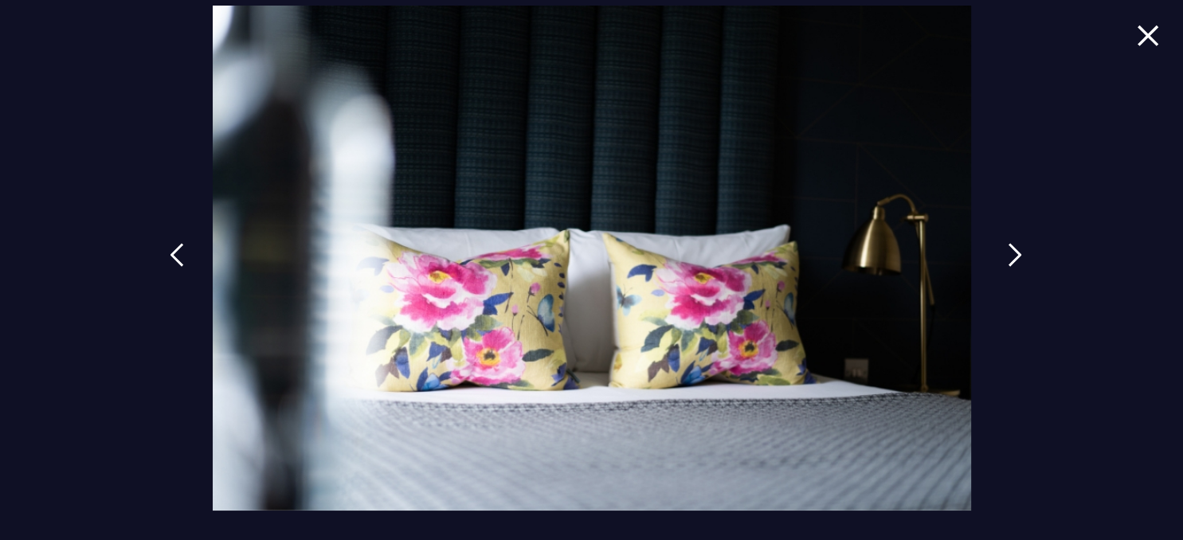
click at [1014, 252] on img at bounding box center [1015, 255] width 14 height 24
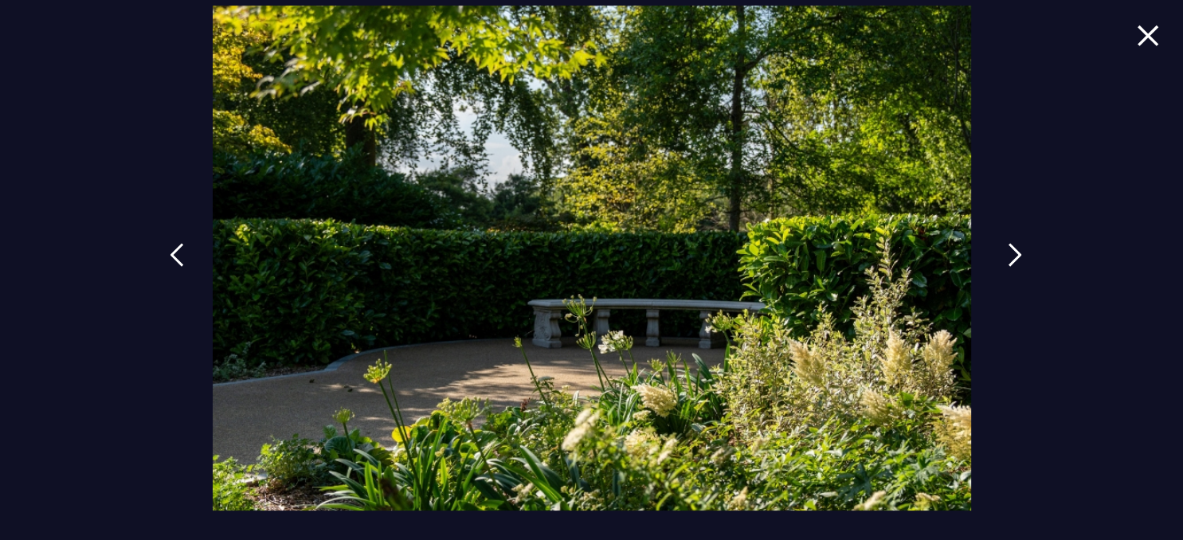
click at [1014, 252] on img at bounding box center [1015, 255] width 14 height 24
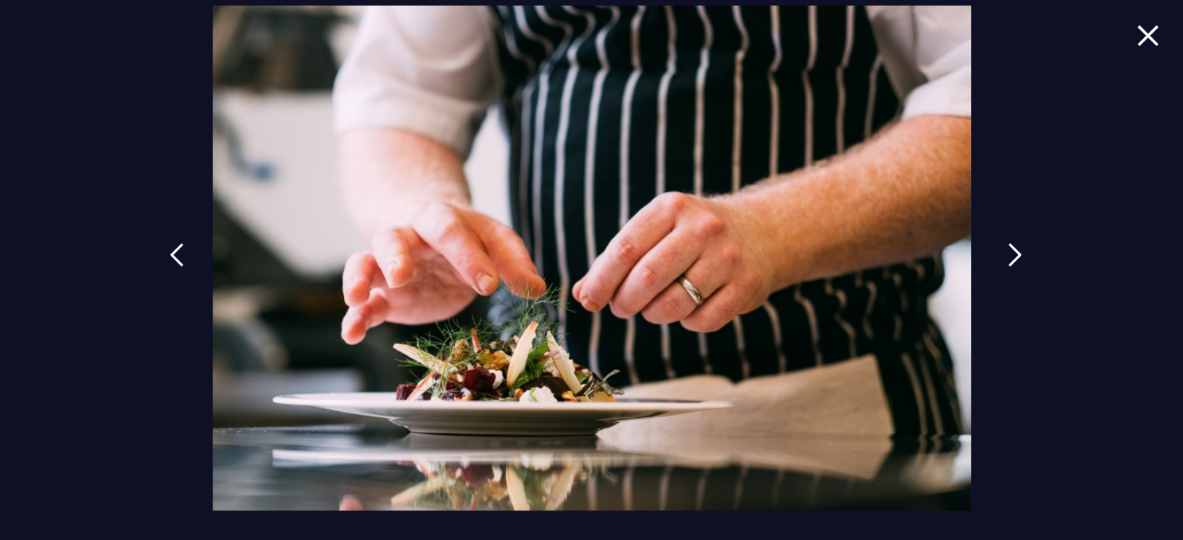
click at [1014, 252] on img at bounding box center [1015, 255] width 14 height 24
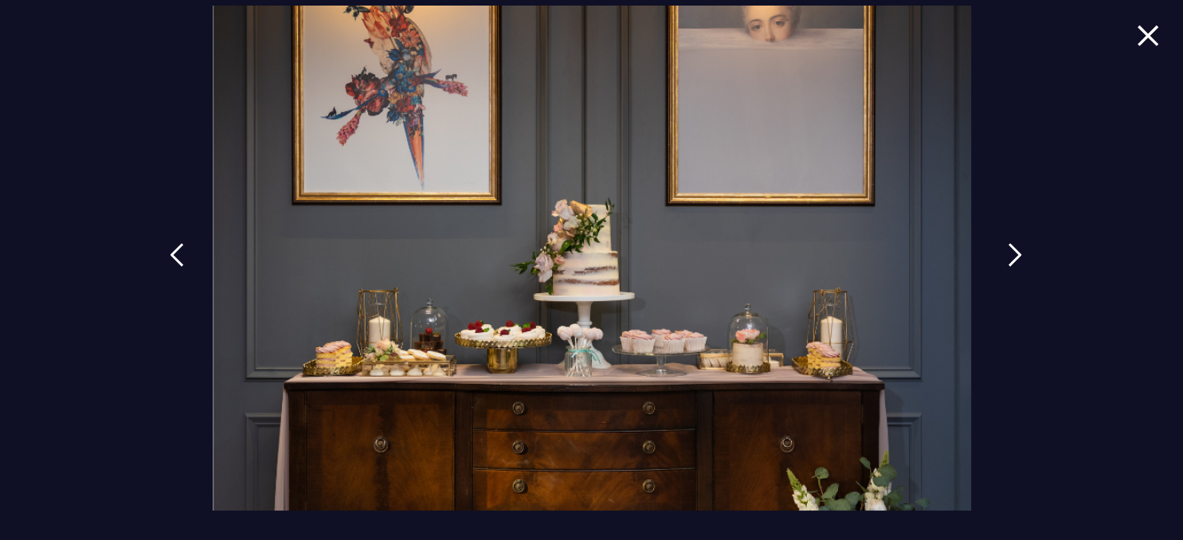
click at [1014, 252] on img at bounding box center [1015, 255] width 14 height 24
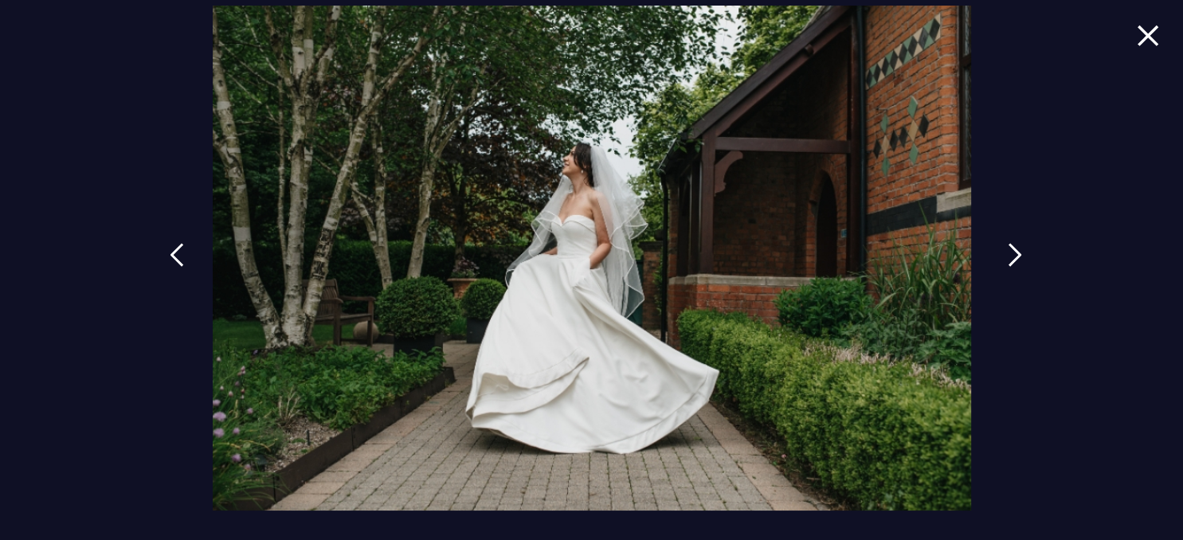
click at [1014, 252] on img at bounding box center [1015, 255] width 14 height 24
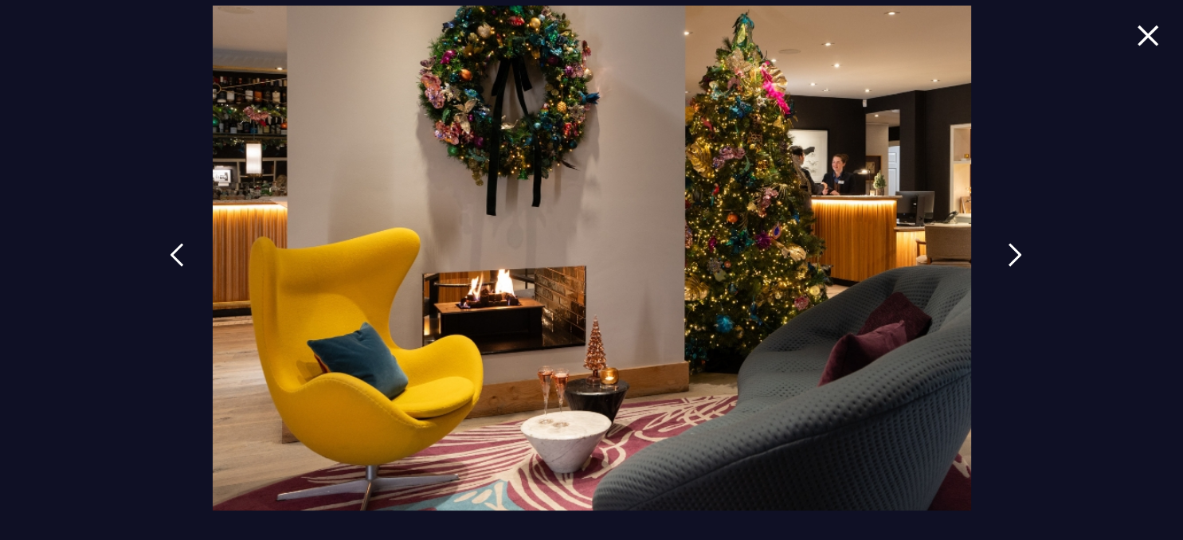
click at [1014, 252] on img at bounding box center [1015, 255] width 14 height 24
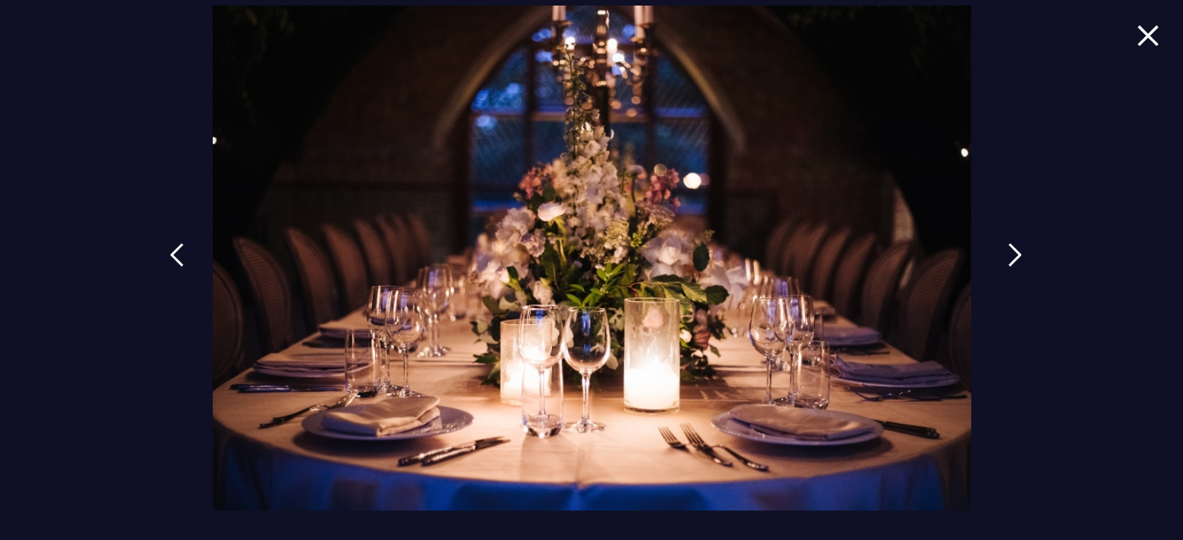
click at [1014, 252] on img at bounding box center [1015, 255] width 14 height 24
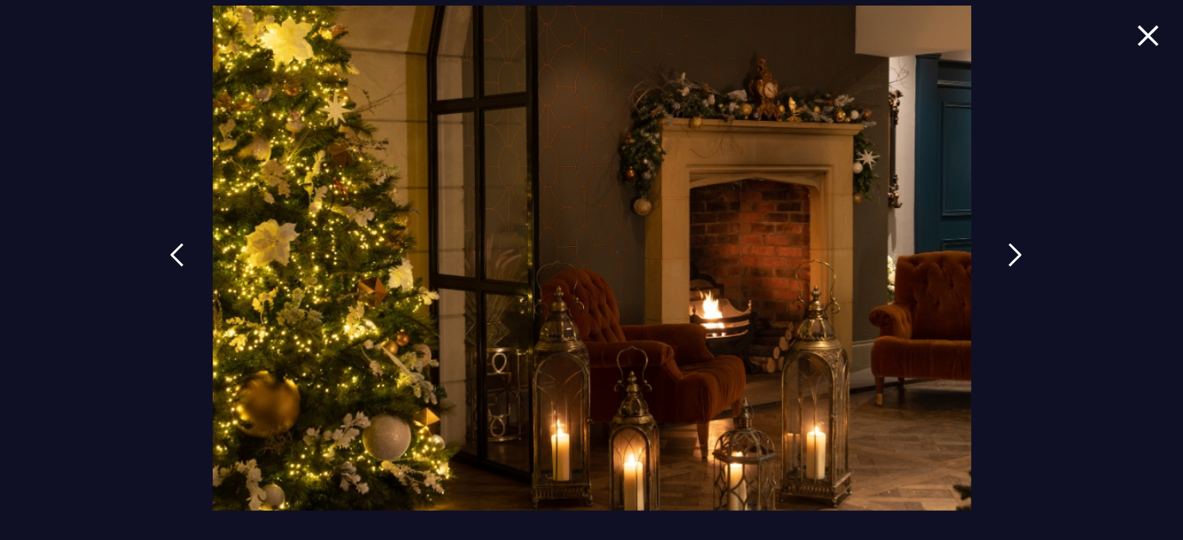
click at [1012, 253] on img at bounding box center [1015, 255] width 14 height 24
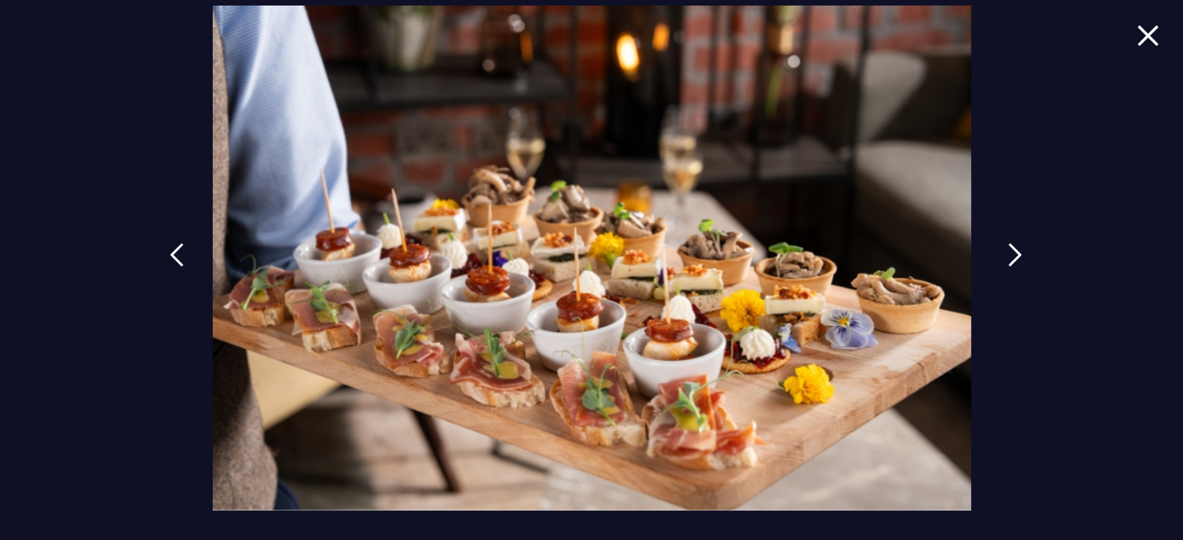
scroll to position [842, 0]
click at [1019, 253] on img at bounding box center [1015, 255] width 14 height 24
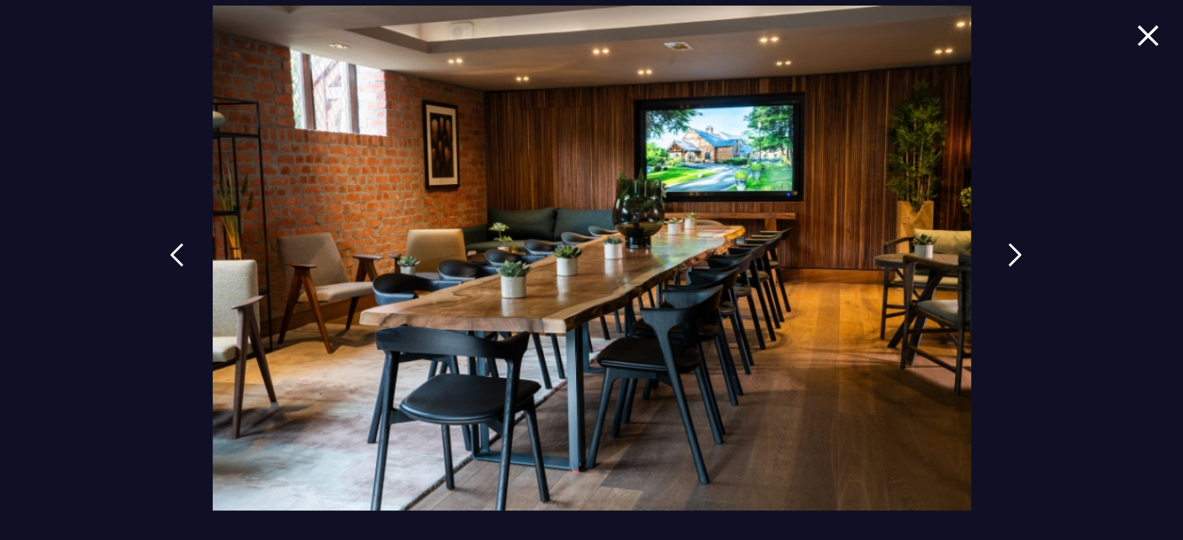
click at [1019, 254] on img at bounding box center [1015, 255] width 14 height 24
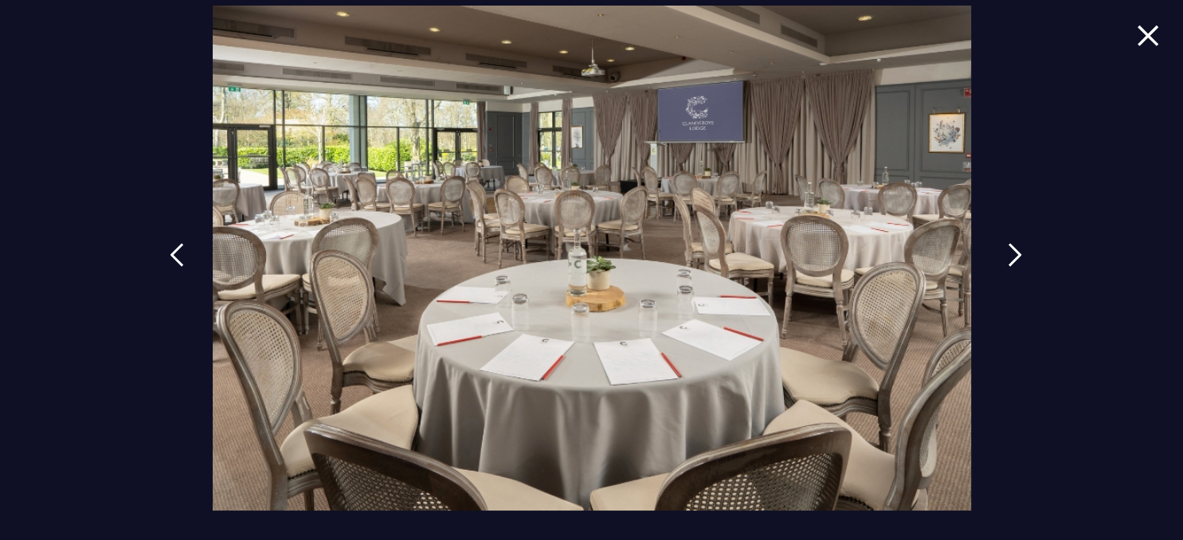
click at [1019, 253] on img at bounding box center [1015, 255] width 14 height 24
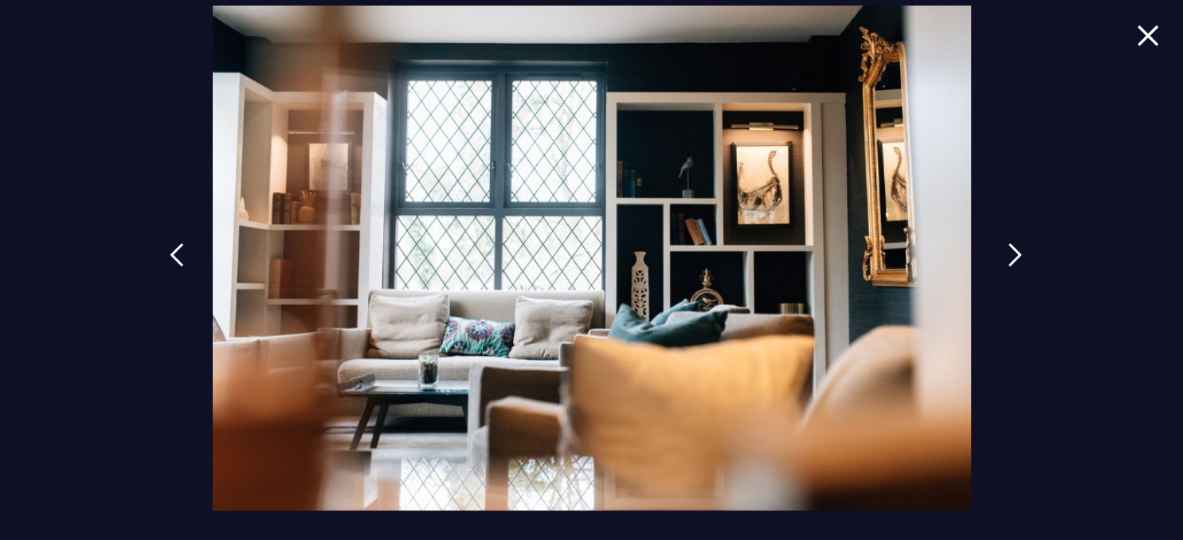
click at [1018, 253] on img at bounding box center [1015, 255] width 14 height 24
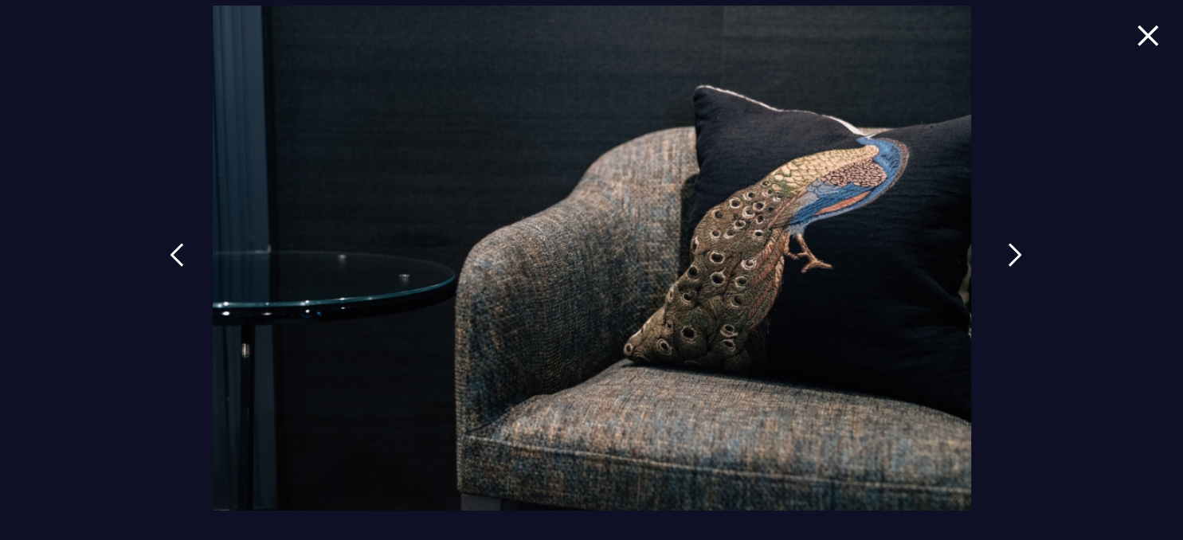
click at [1017, 252] on img at bounding box center [1015, 255] width 14 height 24
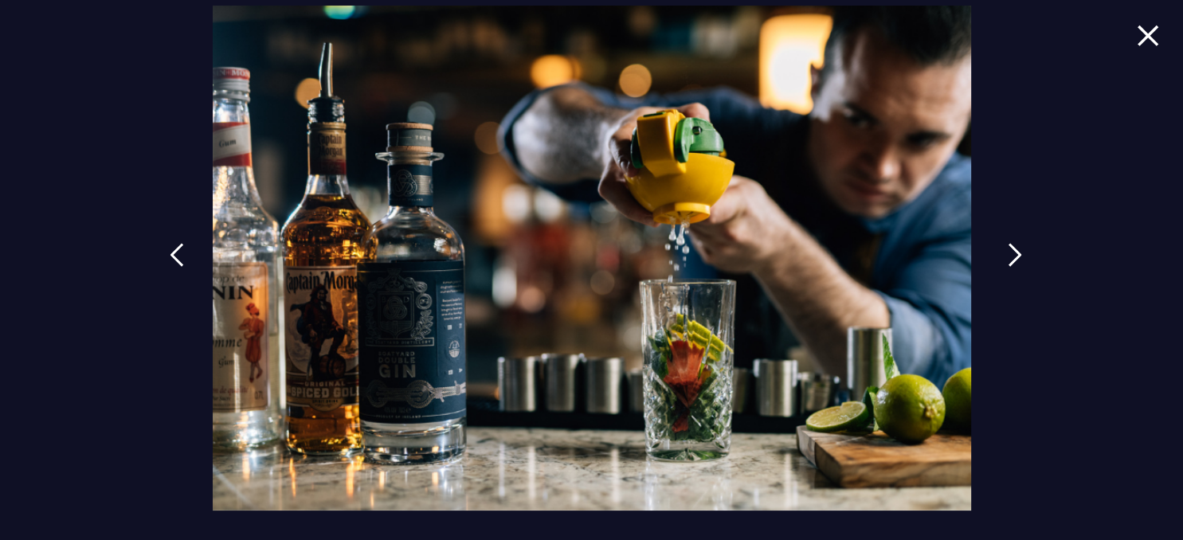
click at [1017, 251] on img at bounding box center [1015, 255] width 14 height 24
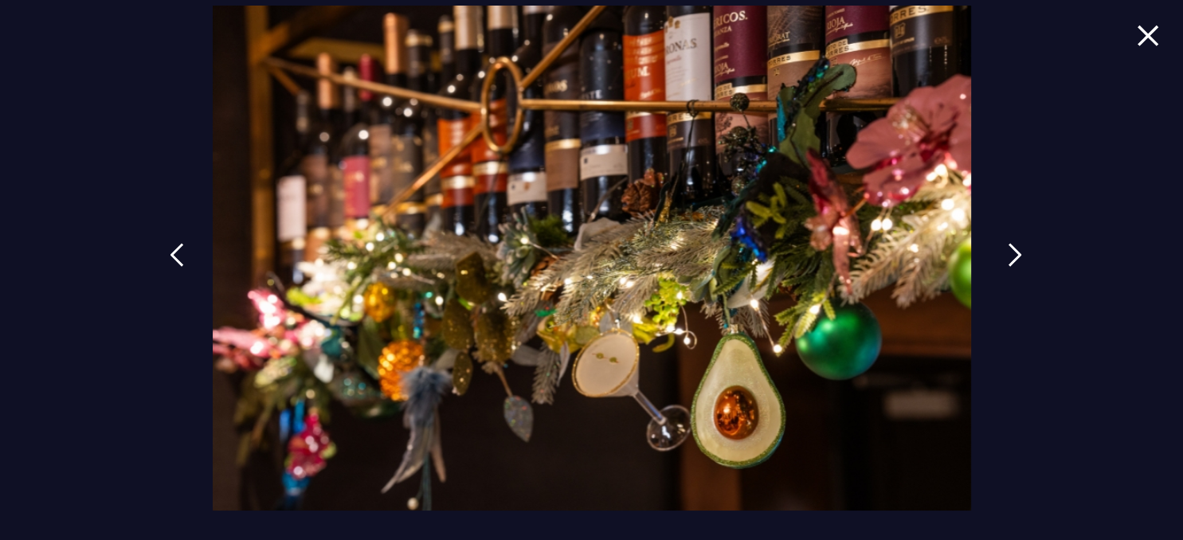
click at [1017, 246] on img at bounding box center [1015, 255] width 14 height 24
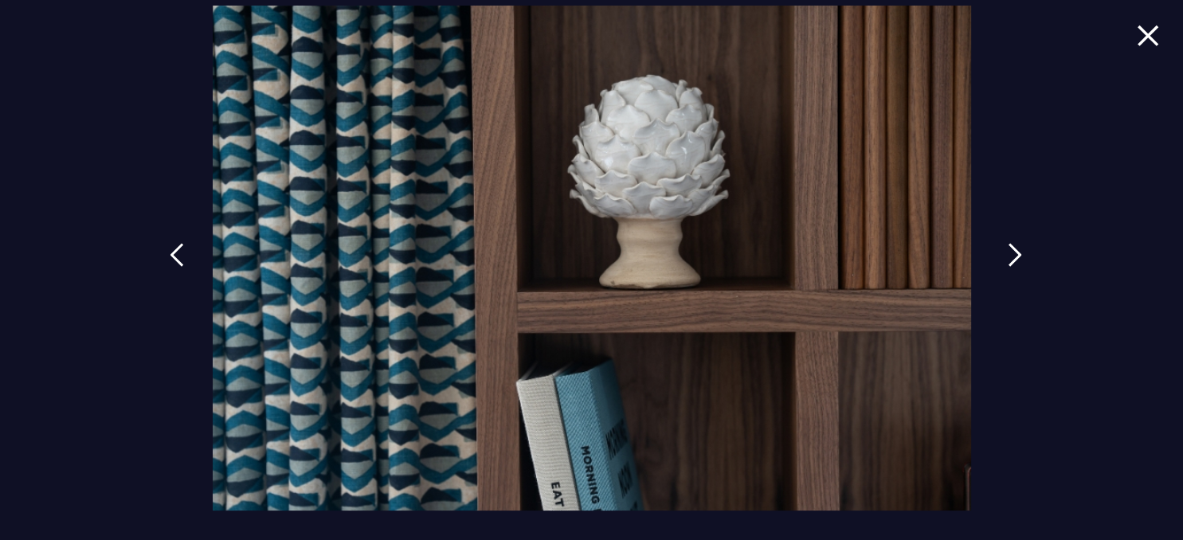
click at [1017, 246] on img at bounding box center [1015, 255] width 14 height 24
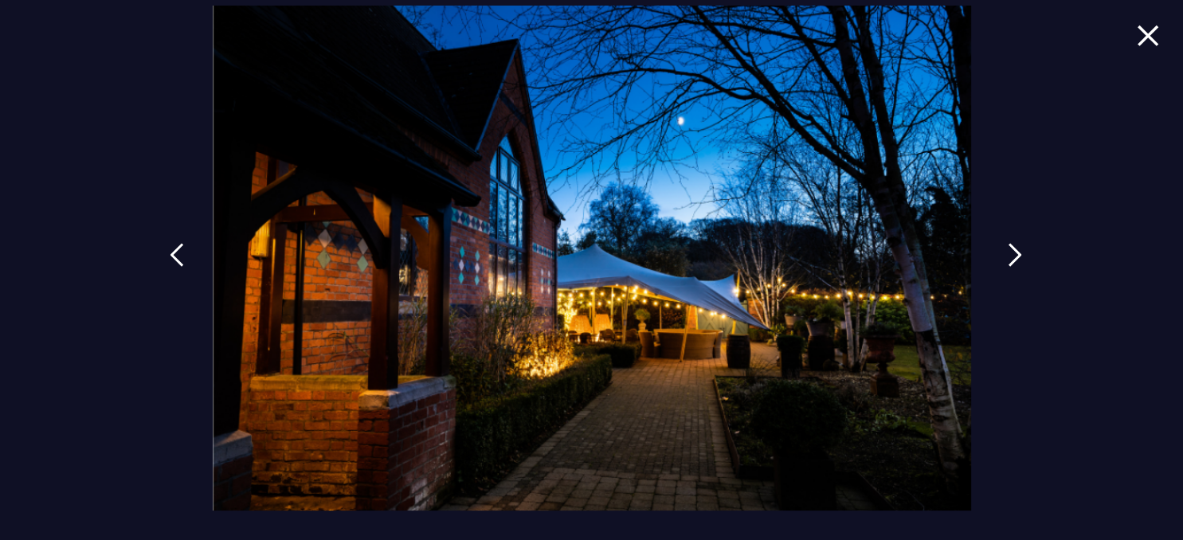
click at [1017, 246] on img at bounding box center [1015, 255] width 14 height 24
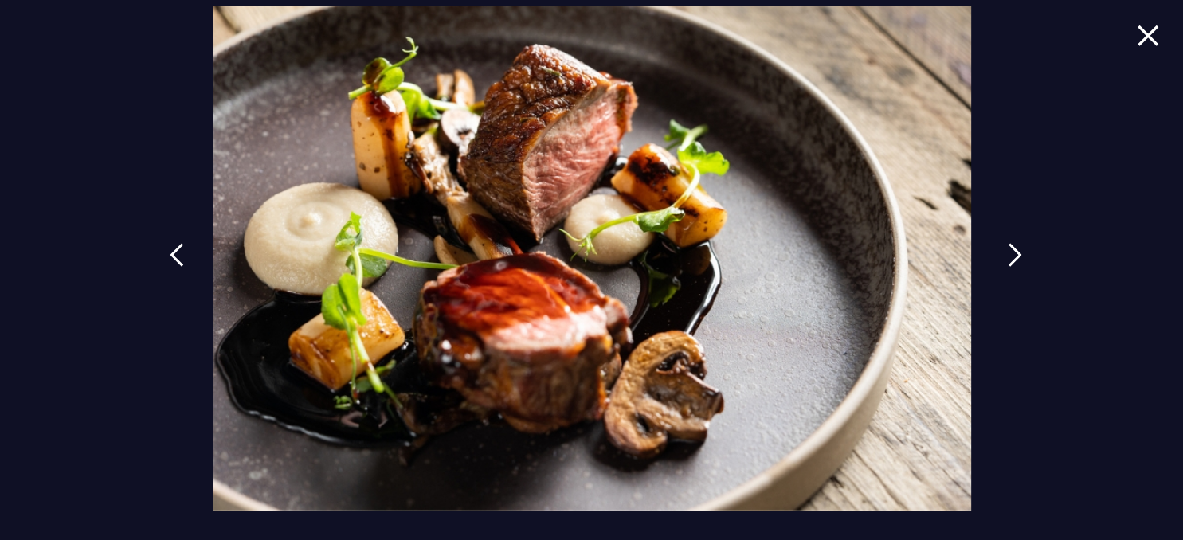
click at [1012, 254] on img at bounding box center [1015, 255] width 14 height 24
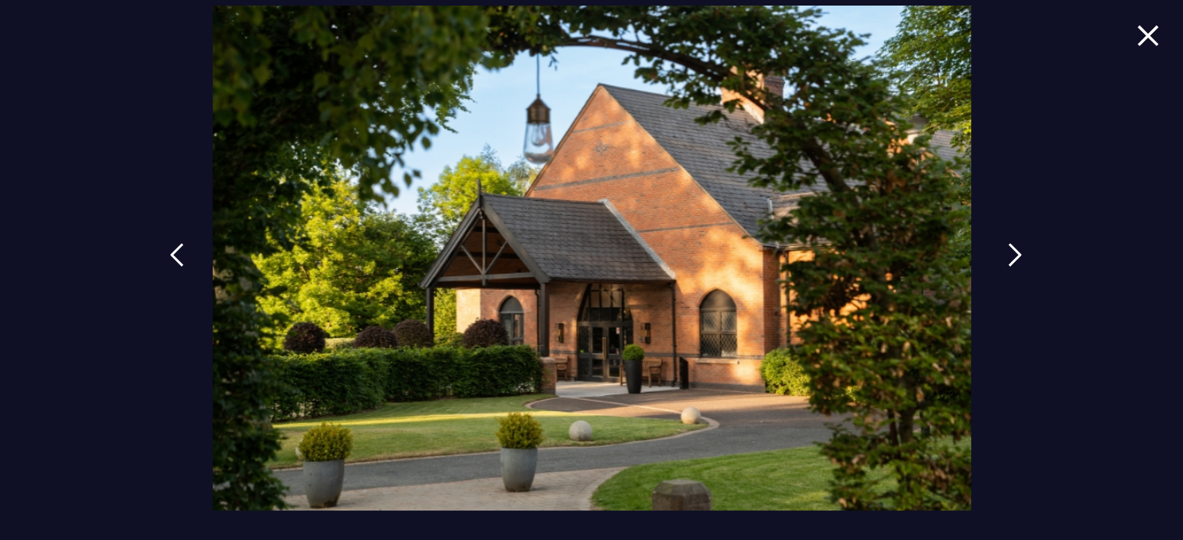
click at [1011, 254] on img at bounding box center [1015, 255] width 14 height 24
